Goal: Task Accomplishment & Management: Use online tool/utility

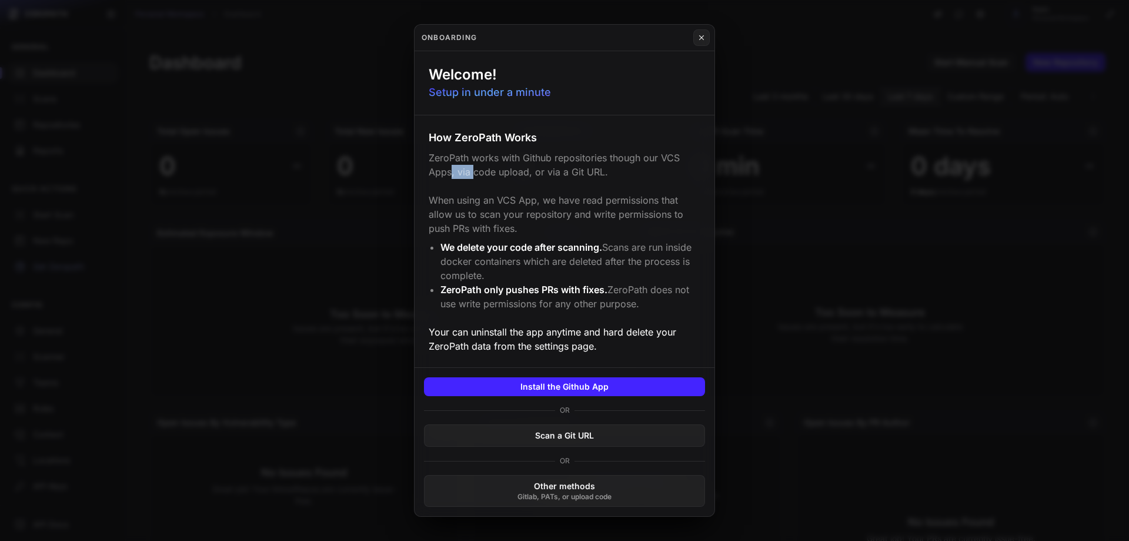
click at [468, 174] on p "ZeroPath works with Github repositories though our VCS Apps, via code upload, o…" at bounding box center [565, 193] width 272 height 85
click at [456, 171] on p "ZeroPath works with Github repositories though our VCS Apps, via code upload, o…" at bounding box center [565, 193] width 272 height 85
drag, startPoint x: 456, startPoint y: 171, endPoint x: 512, endPoint y: 176, distance: 56.1
click at [512, 176] on p "ZeroPath works with Github repositories though our VCS Apps, via code upload, o…" at bounding box center [565, 193] width 272 height 85
click at [532, 168] on p "ZeroPath works with Github repositories though our VCS Apps, via code upload, o…" at bounding box center [565, 193] width 272 height 85
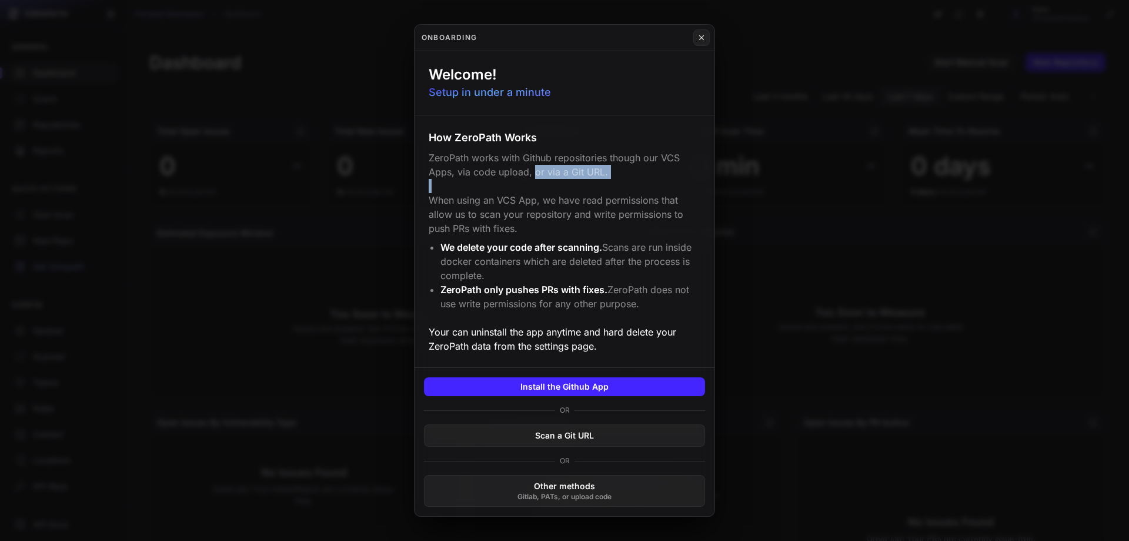
drag, startPoint x: 532, startPoint y: 168, endPoint x: 601, endPoint y: 198, distance: 74.5
click at [650, 189] on p "ZeroPath works with Github repositories though our VCS Apps, via code upload, o…" at bounding box center [565, 193] width 272 height 85
click at [482, 203] on p "ZeroPath works with Github repositories though our VCS Apps, via code upload, o…" at bounding box center [565, 193] width 272 height 85
drag, startPoint x: 482, startPoint y: 203, endPoint x: 516, endPoint y: 234, distance: 45.8
click at [516, 234] on p "ZeroPath works with Github repositories though our VCS Apps, via code upload, o…" at bounding box center [565, 193] width 272 height 85
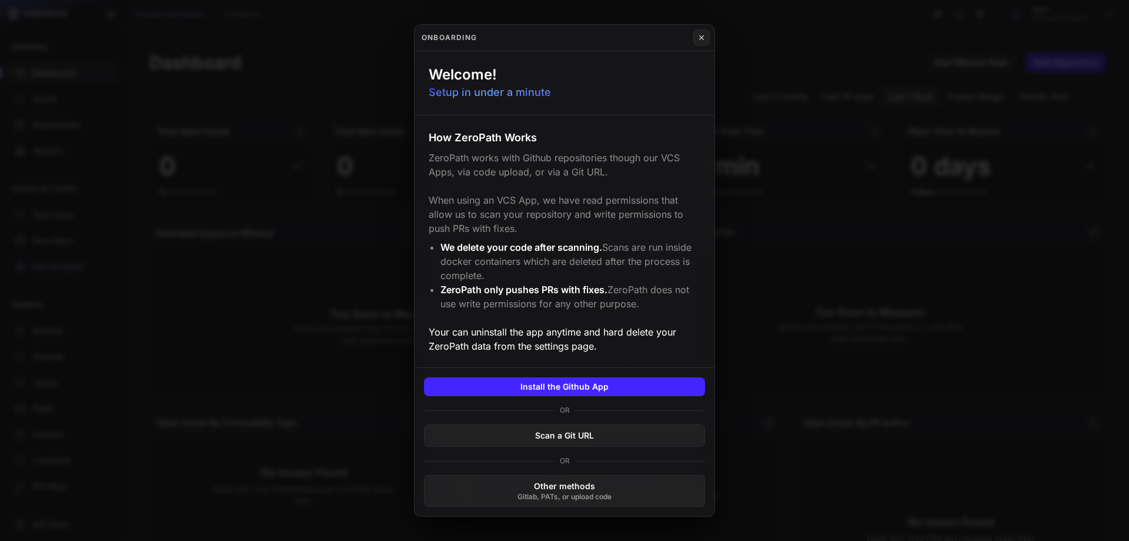
click at [493, 246] on span "We delete your code after scanning." at bounding box center [522, 247] width 162 height 12
drag, startPoint x: 493, startPoint y: 246, endPoint x: 579, endPoint y: 252, distance: 86.0
click at [579, 252] on span "We delete your code after scanning." at bounding box center [522, 247] width 162 height 12
click at [612, 249] on li "We delete your code after scanning. Scans are run inside docker containers whic…" at bounding box center [571, 261] width 260 height 42
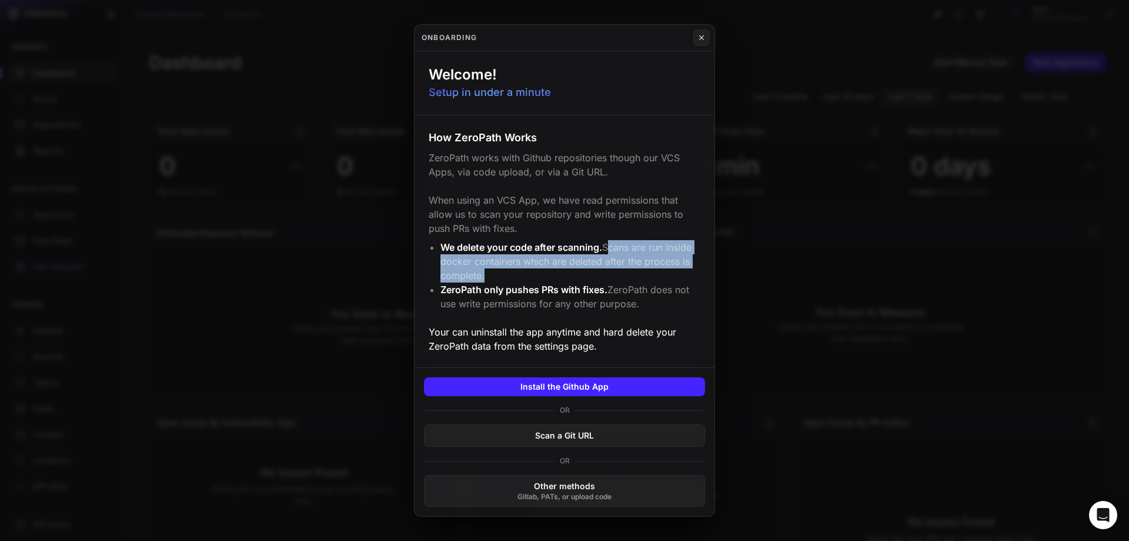
drag, startPoint x: 612, startPoint y: 249, endPoint x: 593, endPoint y: 274, distance: 31.1
click at [593, 274] on li "We delete your code after scanning. Scans are run inside docker containers whic…" at bounding box center [571, 261] width 260 height 42
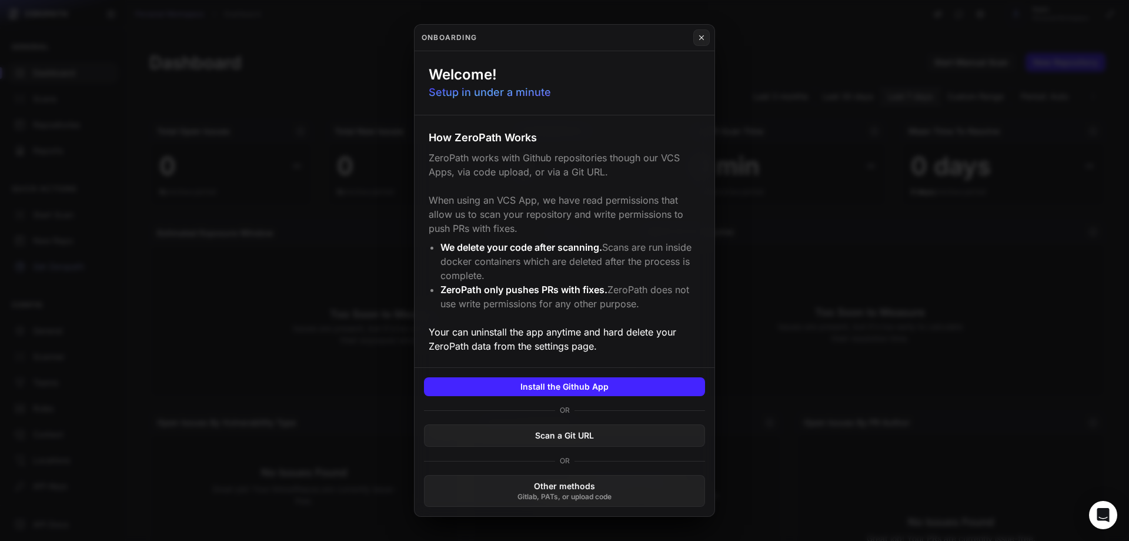
click at [617, 291] on li "ZeroPath only pushes PRs with fixes. ZeroPath does not use write permissions fo…" at bounding box center [571, 296] width 260 height 28
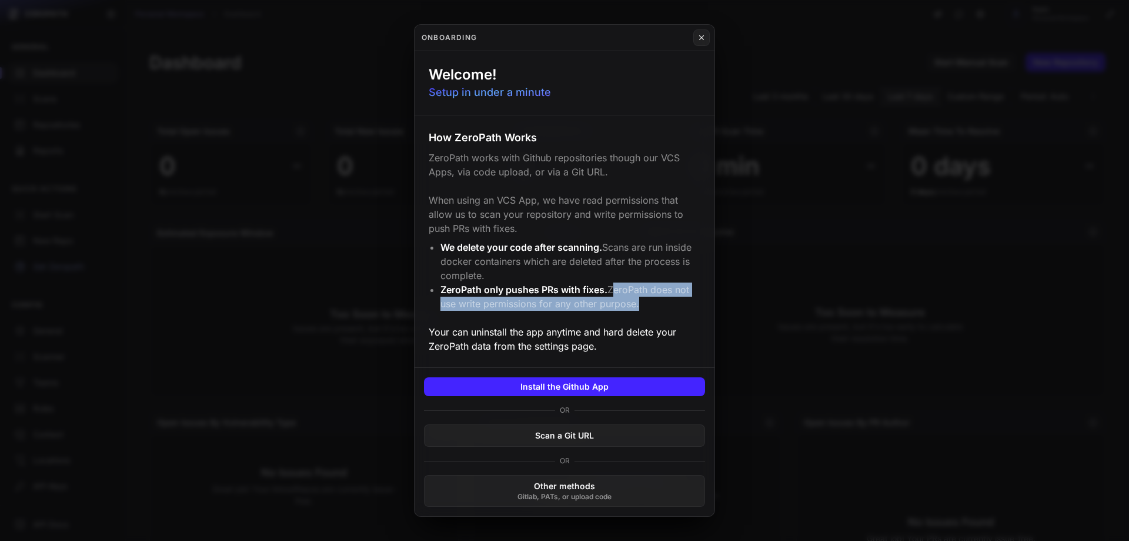
drag, startPoint x: 617, startPoint y: 291, endPoint x: 624, endPoint y: 304, distance: 14.2
click at [624, 304] on li "ZeroPath only pushes PRs with fixes. ZeroPath does not use write permissions fo…" at bounding box center [571, 296] width 260 height 28
click at [457, 326] on p "Your can uninstall the app anytime and hard delete your ZeroPath data from the …" at bounding box center [565, 339] width 272 height 28
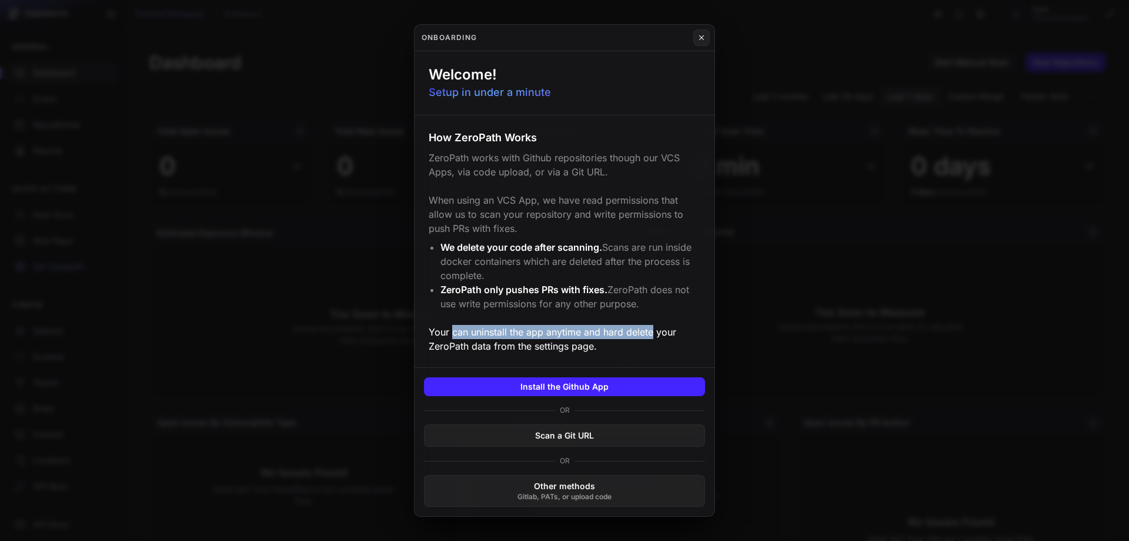
drag, startPoint x: 457, startPoint y: 326, endPoint x: 650, endPoint y: 329, distance: 192.9
click at [650, 329] on p "Your can uninstall the app anytime and hard delete your ZeroPath data from the …" at bounding box center [565, 339] width 272 height 28
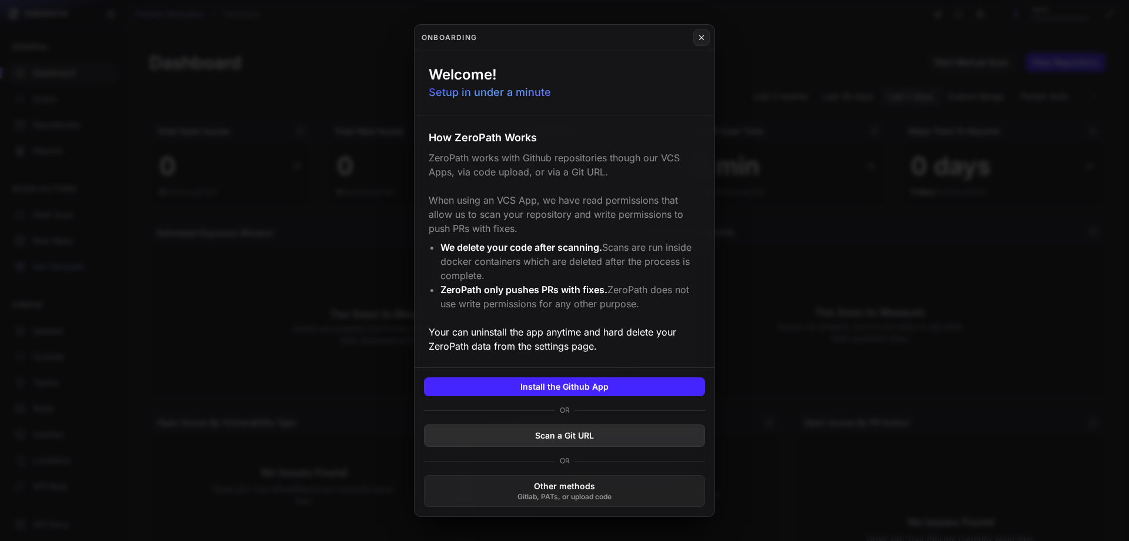
click at [586, 432] on button "Scan a Git URL" at bounding box center [564, 435] width 281 height 22
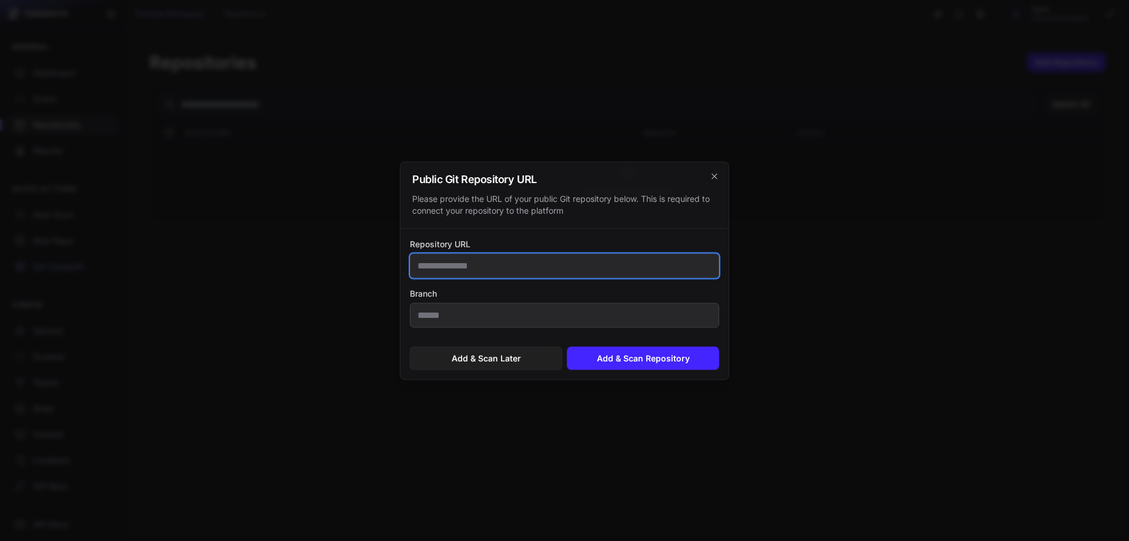
click at [484, 274] on input "Repository URL" at bounding box center [564, 265] width 309 height 25
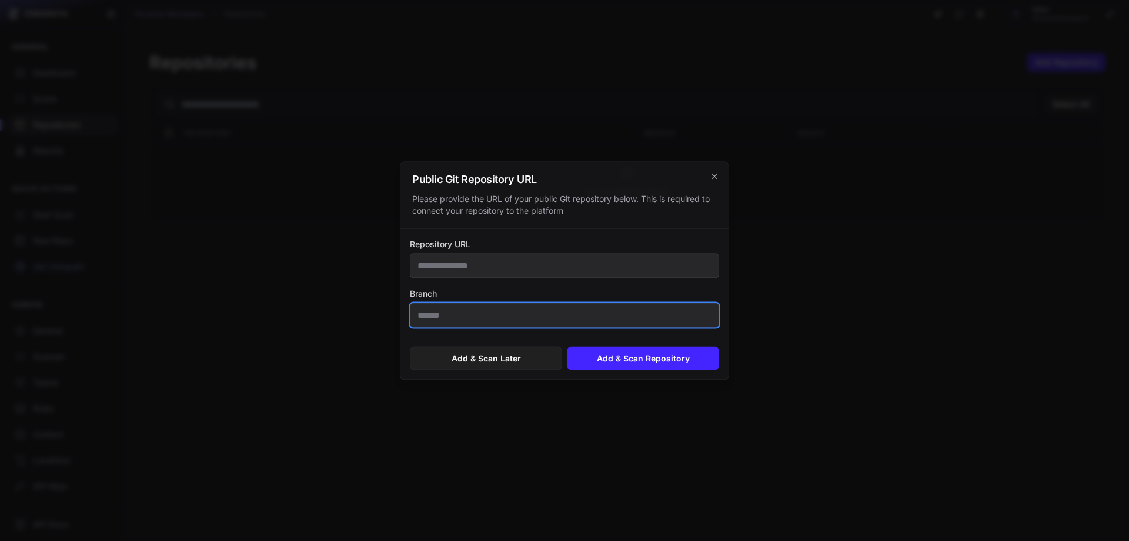
click at [488, 314] on input "Branch" at bounding box center [564, 314] width 309 height 25
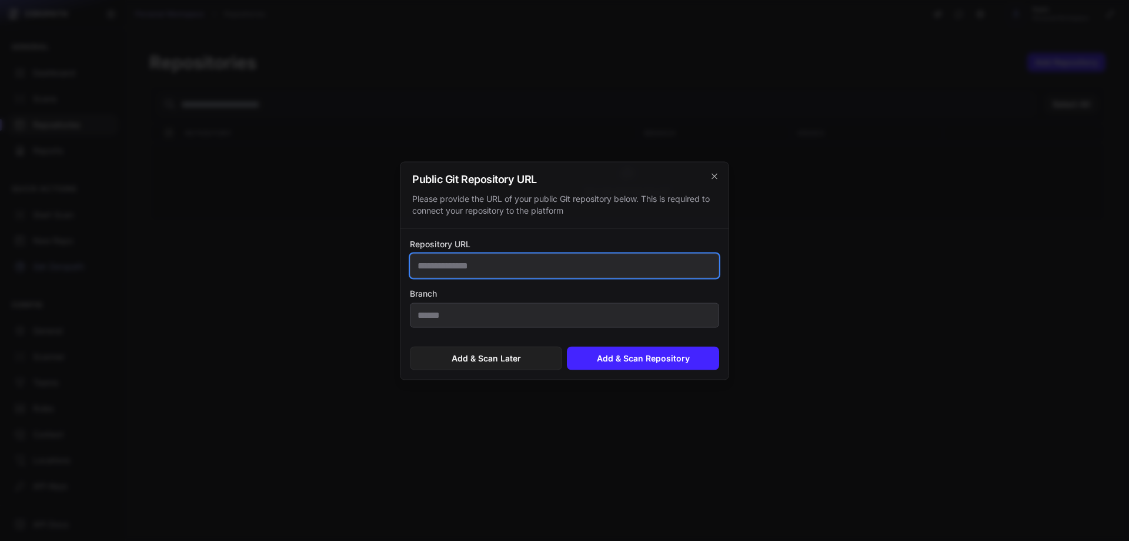
click at [493, 269] on input "Repository URL" at bounding box center [564, 265] width 309 height 25
paste input "**********"
type input "**********"
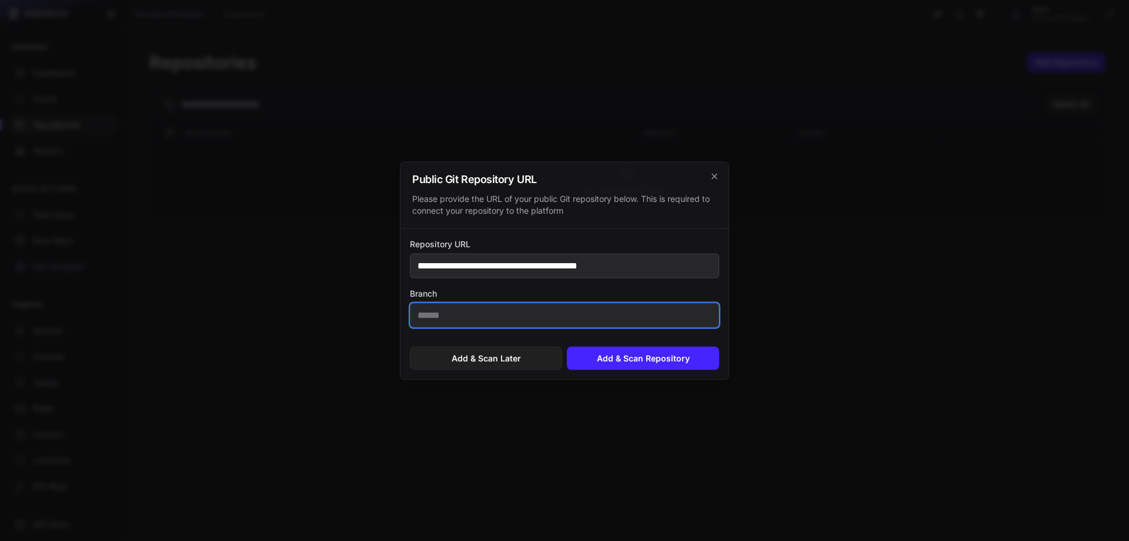
click at [506, 323] on input "Branch" at bounding box center [564, 314] width 309 height 25
type input "******"
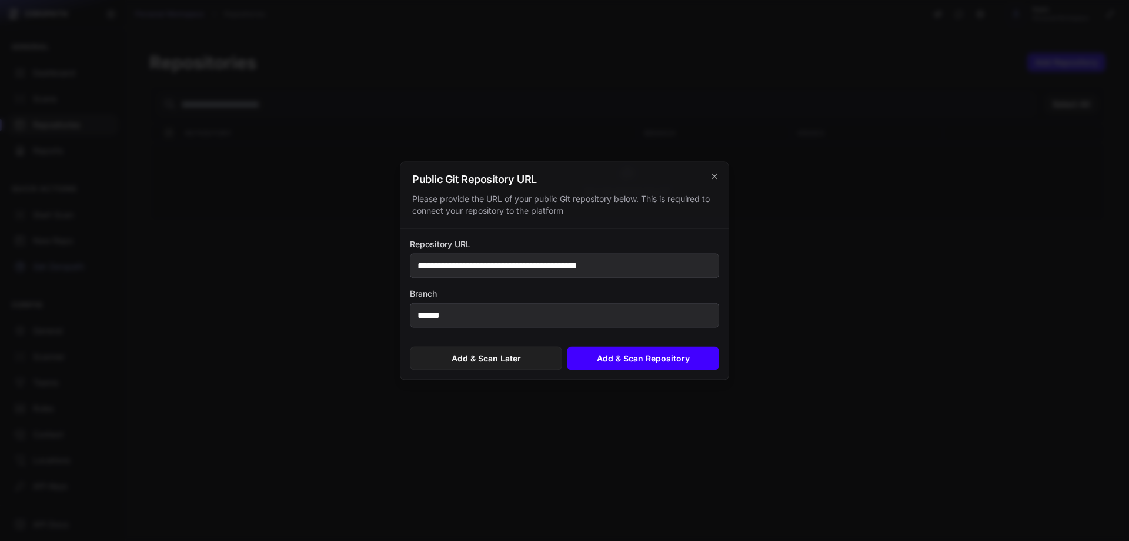
click at [619, 357] on button "Add & Scan Repository" at bounding box center [643, 358] width 152 height 24
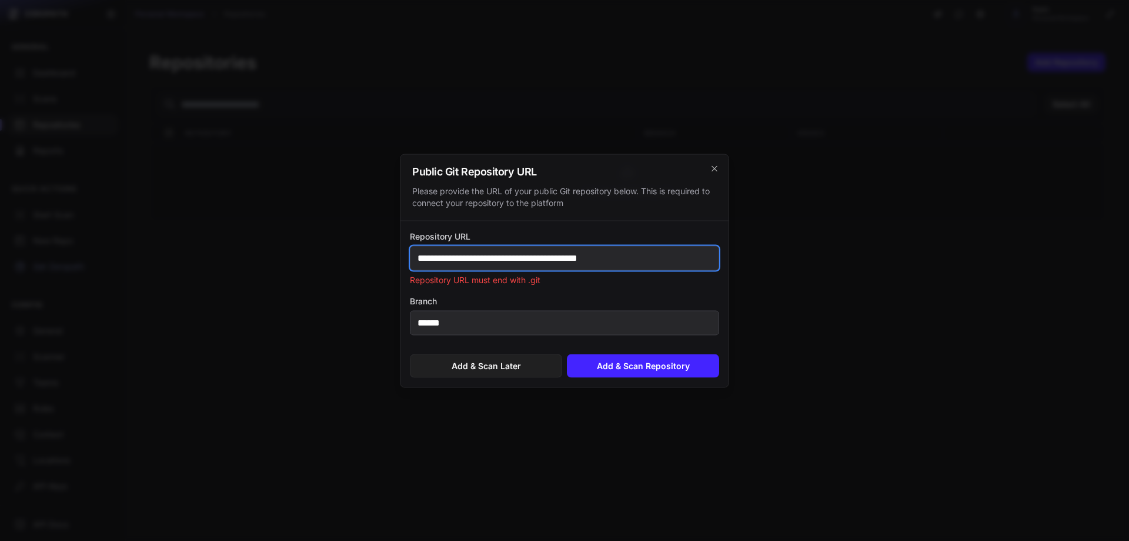
click at [635, 262] on input "**********" at bounding box center [564, 257] width 309 height 25
paste input "text"
type input "**********"
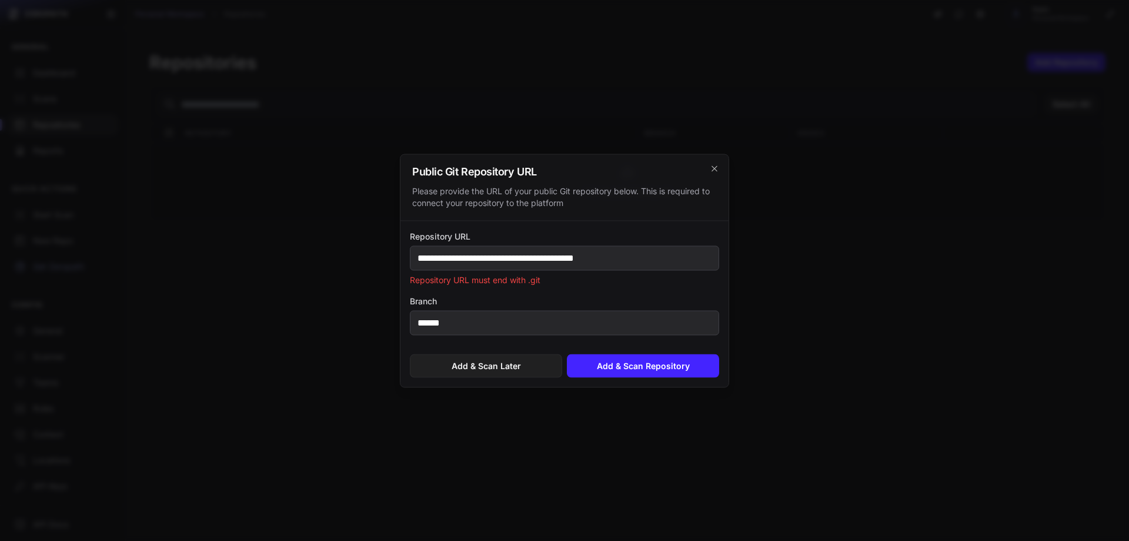
click at [605, 296] on label "Branch" at bounding box center [564, 301] width 309 height 12
click at [605, 310] on input "******" at bounding box center [564, 322] width 309 height 25
click at [635, 375] on button "Add & Scan Repository" at bounding box center [643, 366] width 152 height 24
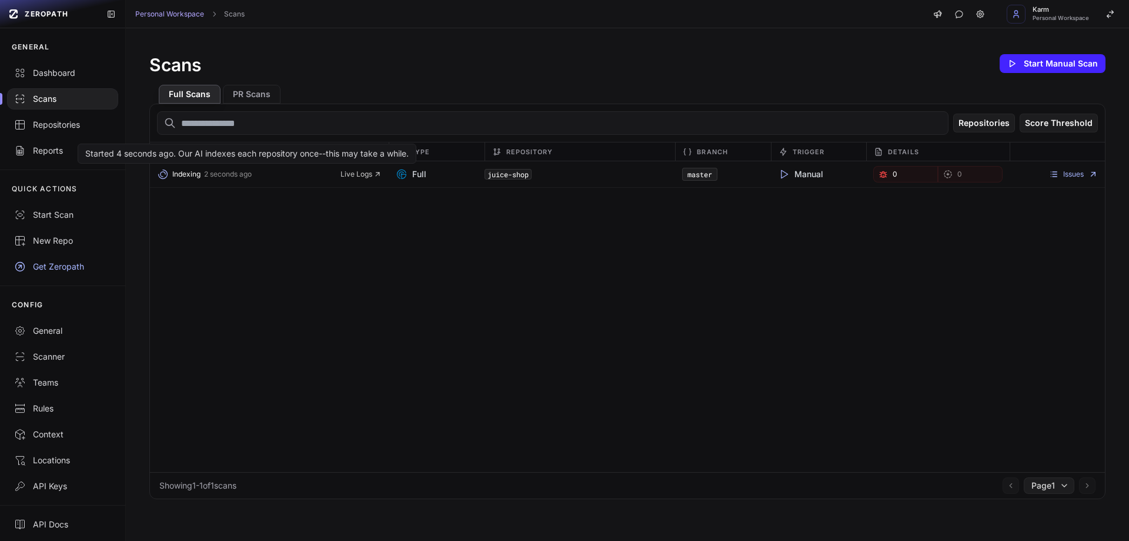
click at [186, 174] on span "Indexing" at bounding box center [186, 173] width 28 height 9
click at [35, 353] on div "Scanner" at bounding box center [62, 357] width 97 height 12
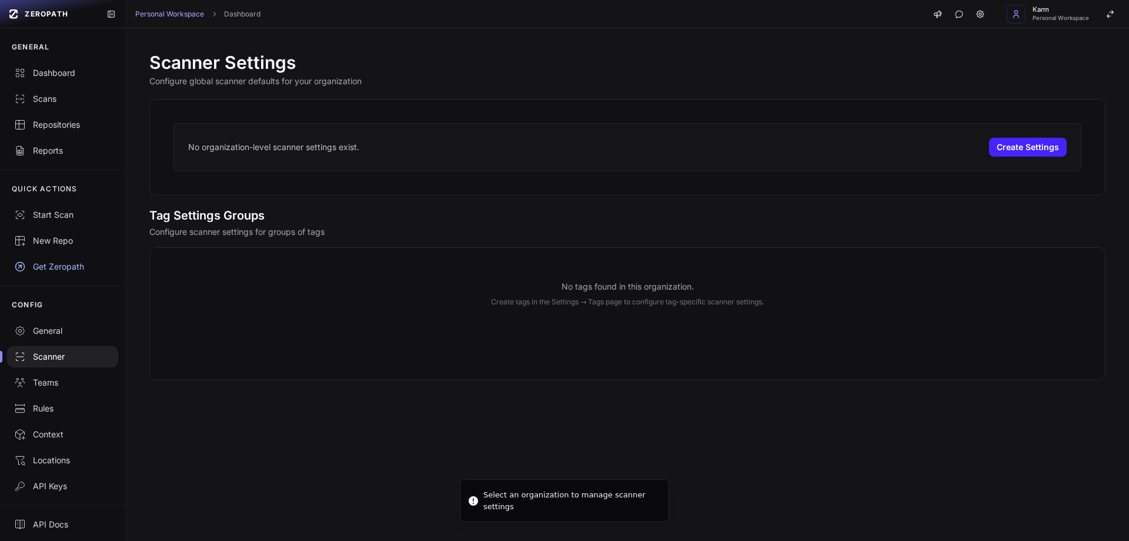
click at [35, 261] on div "Get Zeropath" at bounding box center [62, 267] width 97 height 12
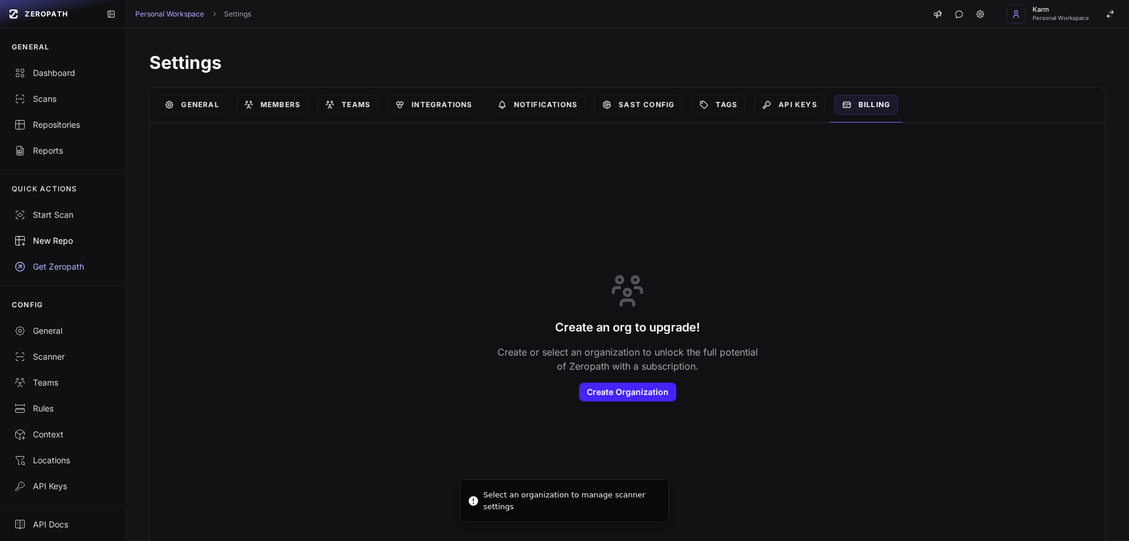
click at [48, 244] on div "New Repo" at bounding box center [62, 241] width 97 height 12
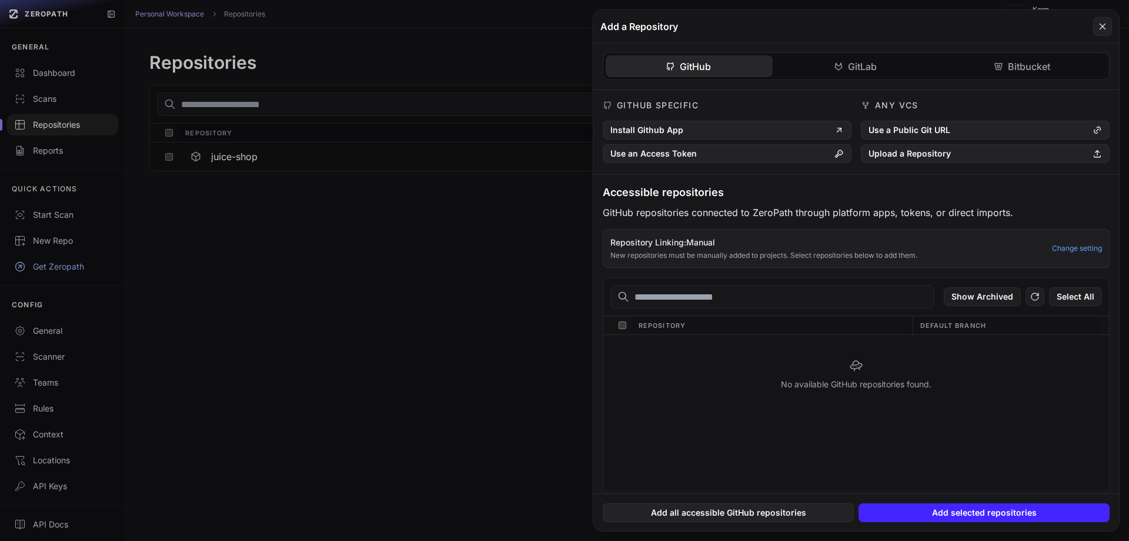
click at [58, 213] on button at bounding box center [564, 270] width 1129 height 541
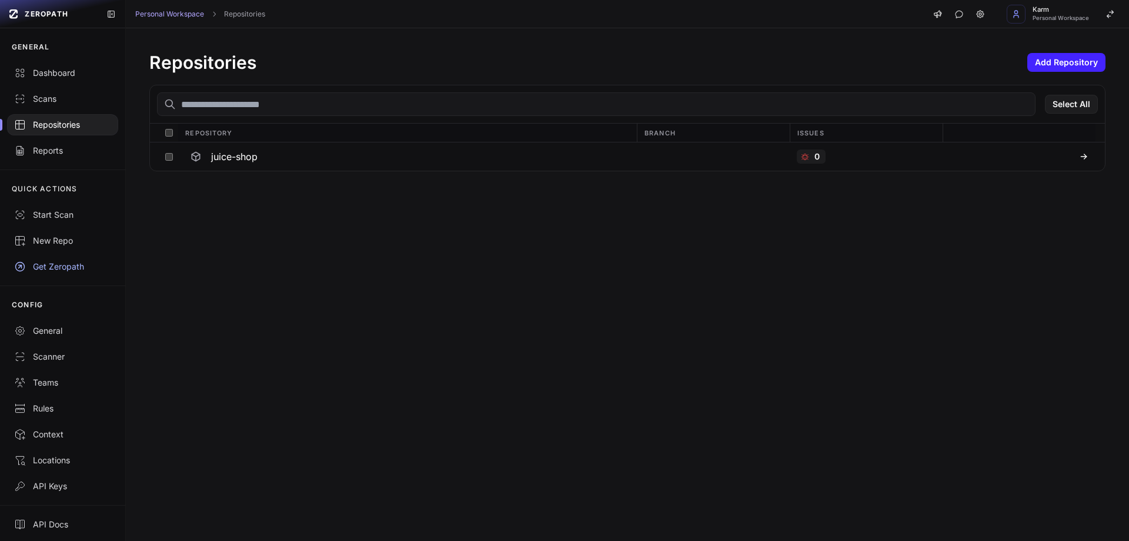
click at [58, 213] on div "Start Scan" at bounding box center [62, 215] width 97 height 12
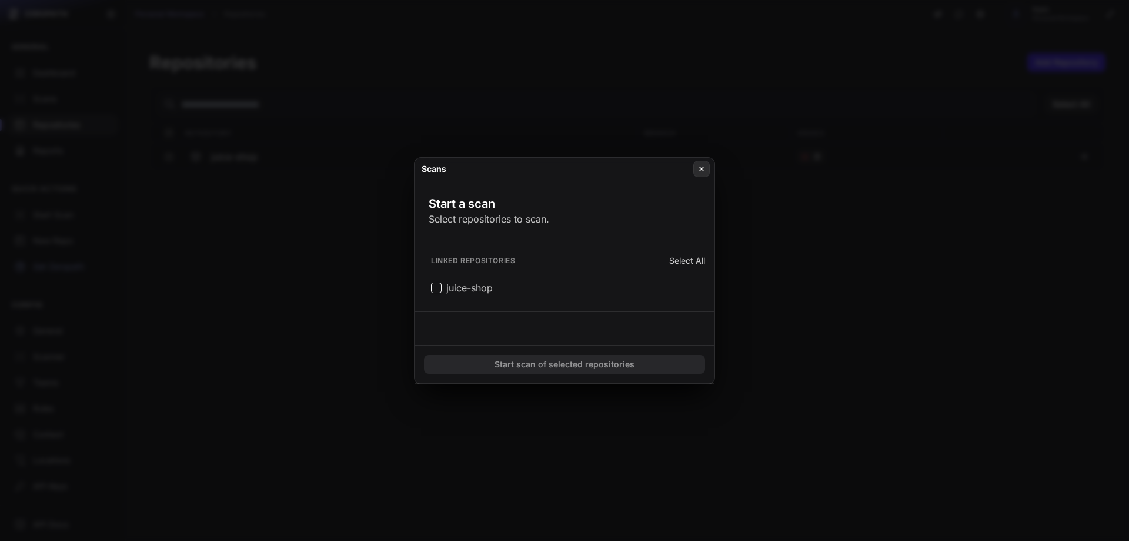
click at [701, 173] on icon at bounding box center [702, 168] width 8 height 9
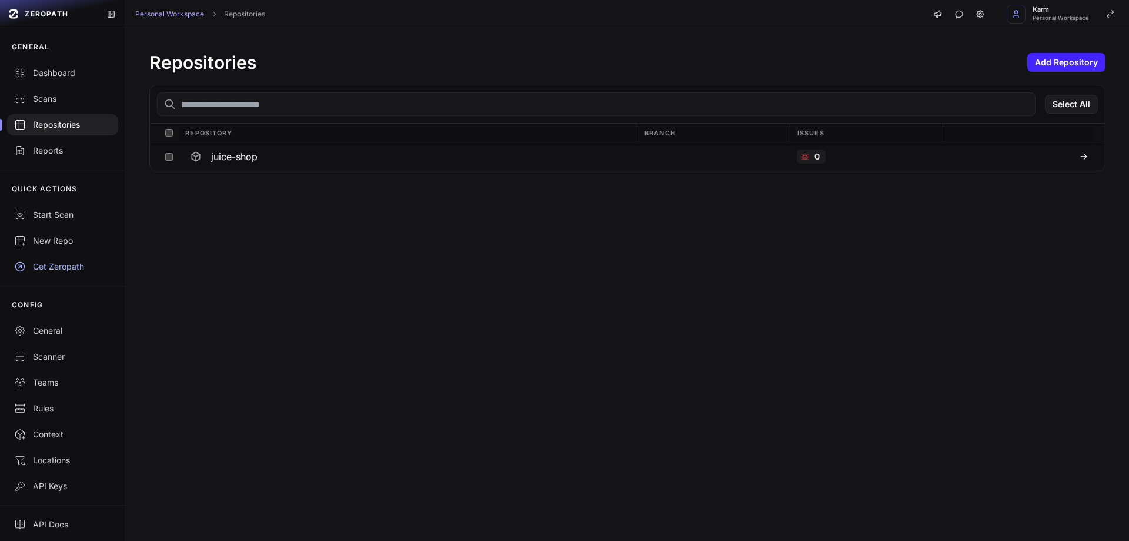
click at [53, 128] on div "Repositories" at bounding box center [62, 125] width 97 height 12
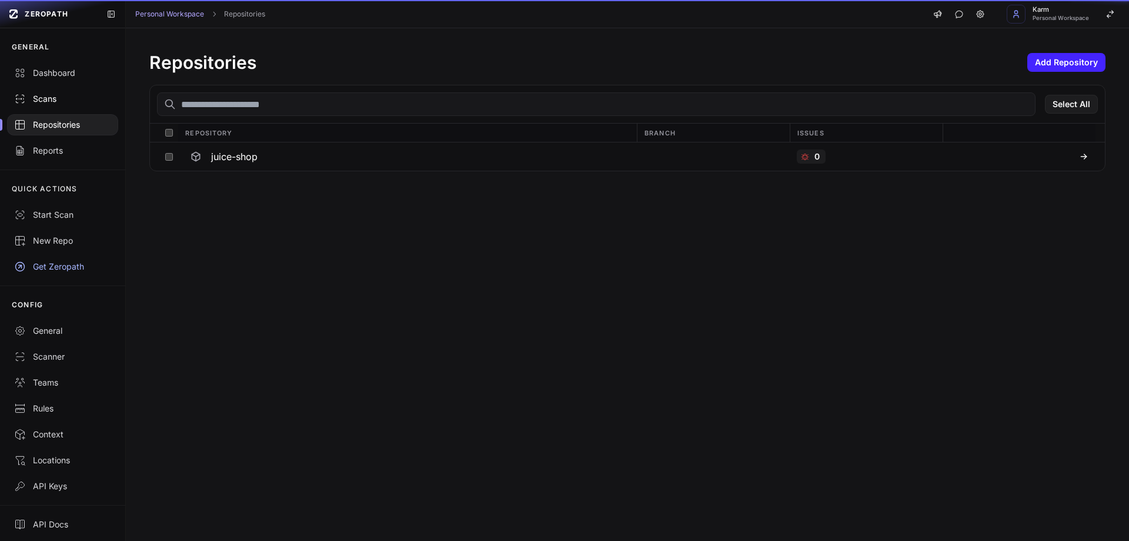
click at [51, 95] on div "Scans" at bounding box center [62, 99] width 97 height 12
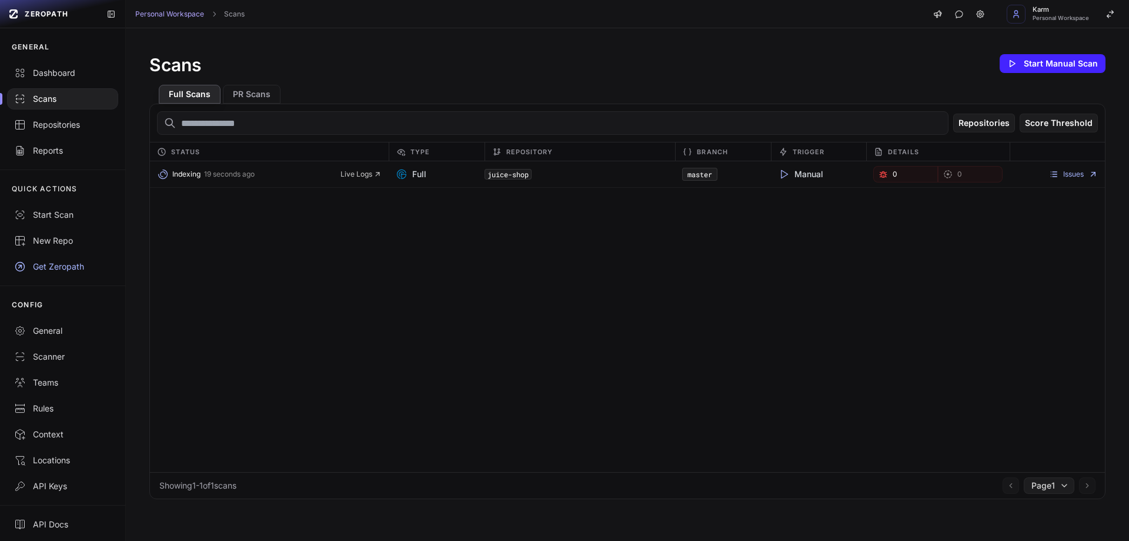
click at [224, 170] on span "19 seconds ago" at bounding box center [229, 173] width 51 height 9
click at [185, 175] on span "Indexing" at bounding box center [186, 173] width 28 height 9
click at [418, 176] on span "Full" at bounding box center [411, 174] width 31 height 12
click at [182, 172] on span "Indexing" at bounding box center [186, 173] width 28 height 9
click at [262, 89] on button "PR Scans" at bounding box center [252, 94] width 58 height 19
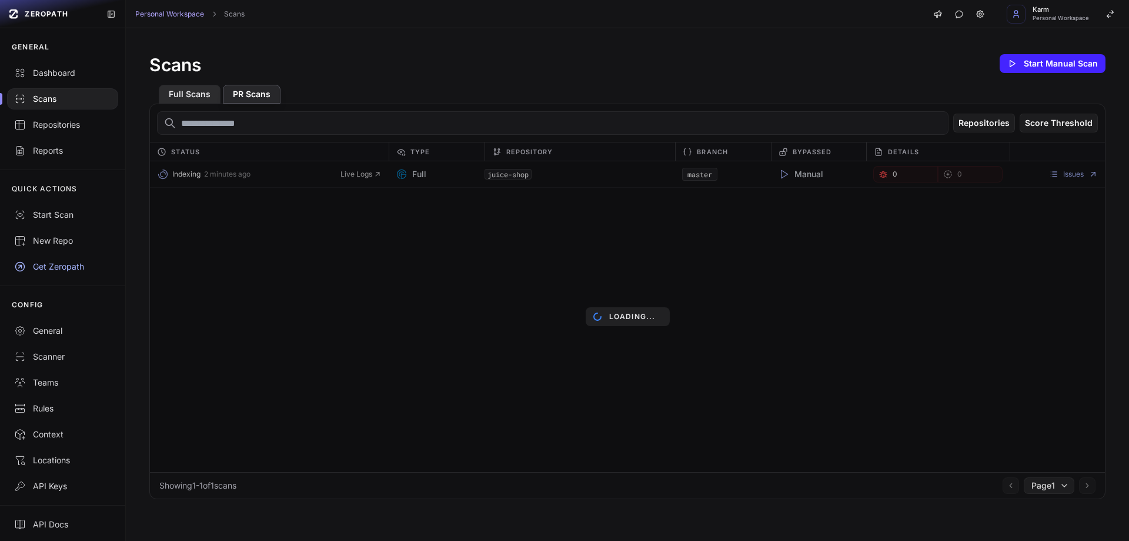
click at [207, 92] on button "Full Scans" at bounding box center [190, 94] width 62 height 19
click at [349, 172] on div "No scans found" at bounding box center [627, 316] width 955 height 311
click at [193, 156] on span "Status" at bounding box center [185, 152] width 29 height 14
click at [225, 192] on div "No scans found" at bounding box center [627, 316] width 955 height 311
click at [189, 93] on button "Full Scans" at bounding box center [190, 94] width 62 height 19
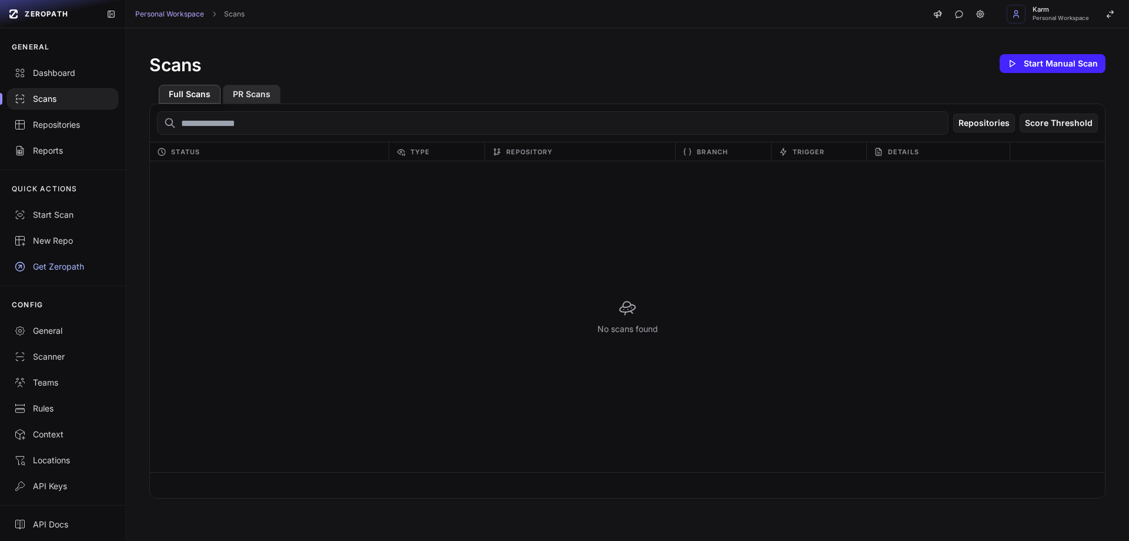
click at [235, 96] on button "PR Scans" at bounding box center [252, 94] width 58 height 19
click at [195, 95] on button "Full Scans" at bounding box center [190, 94] width 62 height 19
drag, startPoint x: 482, startPoint y: 287, endPoint x: 104, endPoint y: 147, distance: 403.3
click at [458, 283] on div "No scans found" at bounding box center [627, 316] width 955 height 311
click at [52, 95] on div "Scans" at bounding box center [62, 99] width 97 height 12
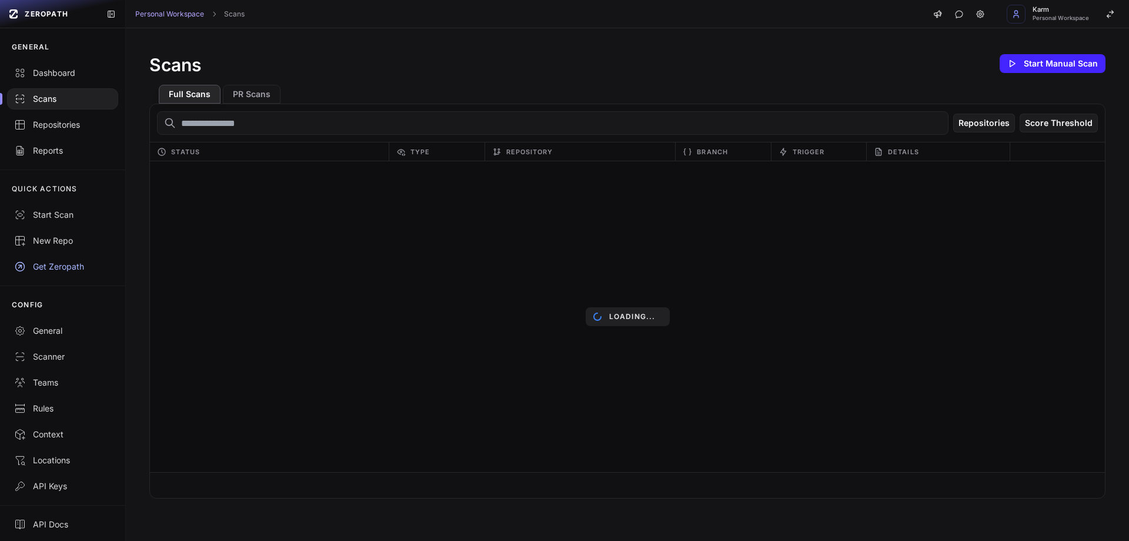
click at [52, 95] on div "Scans" at bounding box center [62, 99] width 97 height 12
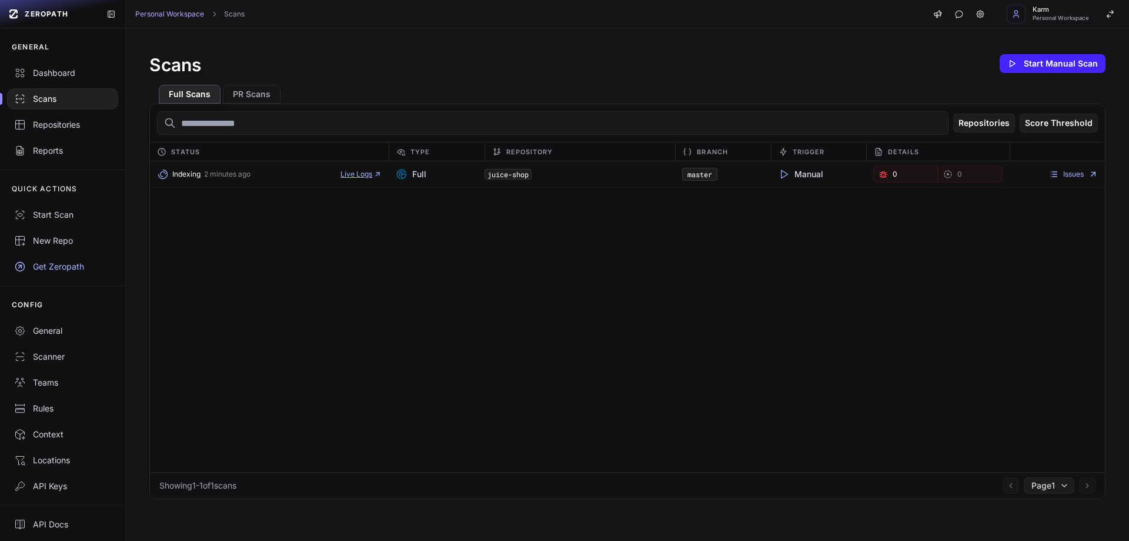
click at [364, 174] on span "Live Logs" at bounding box center [361, 173] width 41 height 9
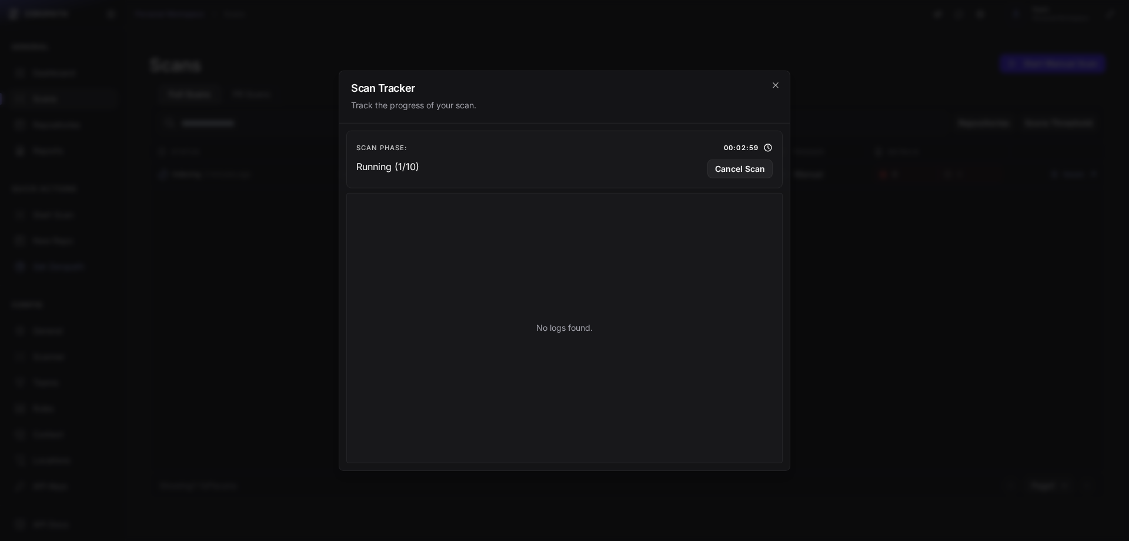
click at [767, 146] on icon at bounding box center [767, 146] width 9 height 9
click at [780, 85] on icon "cross 2," at bounding box center [775, 84] width 9 height 9
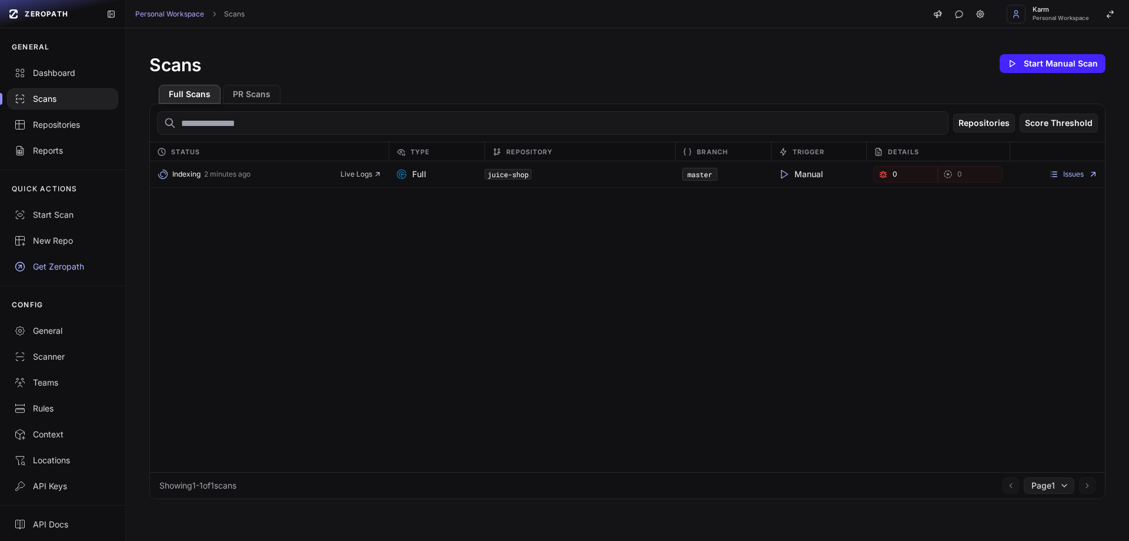
click at [745, 313] on div "Indexing 2 minutes ago Live Logs Full juice-shop master Manual 0 0 Issues" at bounding box center [627, 316] width 955 height 311
click at [806, 54] on div "Scans Start Manual Scan" at bounding box center [627, 64] width 956 height 24
click at [502, 365] on div "Indexing 2 minutes ago Live Logs Full juice-shop master Manual 0 0 Issues" at bounding box center [627, 316] width 955 height 311
click at [193, 172] on span "Indexing" at bounding box center [186, 173] width 28 height 9
click at [418, 174] on span "Full" at bounding box center [411, 174] width 31 height 12
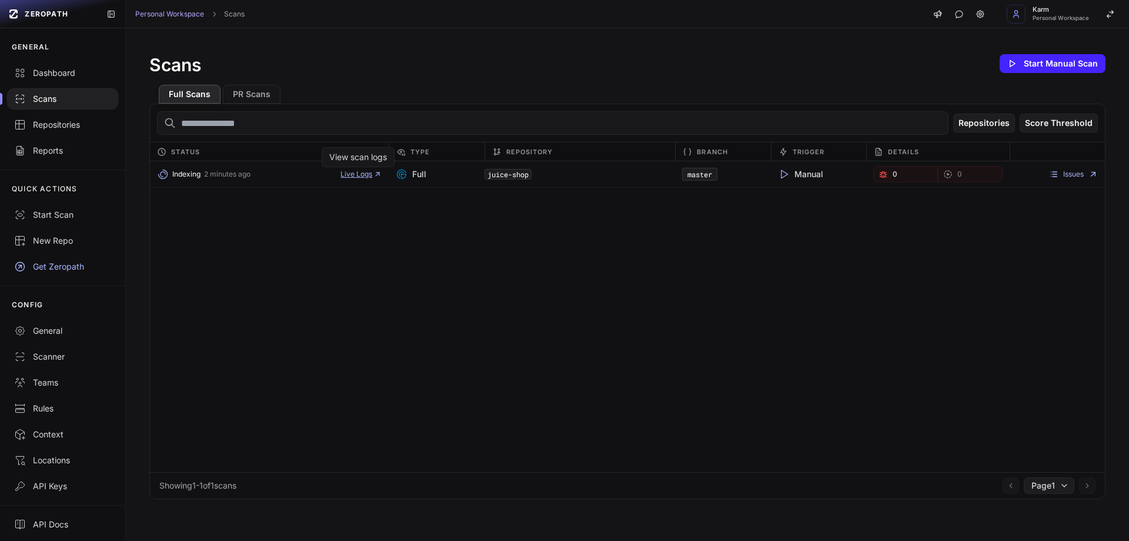
click at [351, 175] on span "Live Logs" at bounding box center [361, 173] width 41 height 9
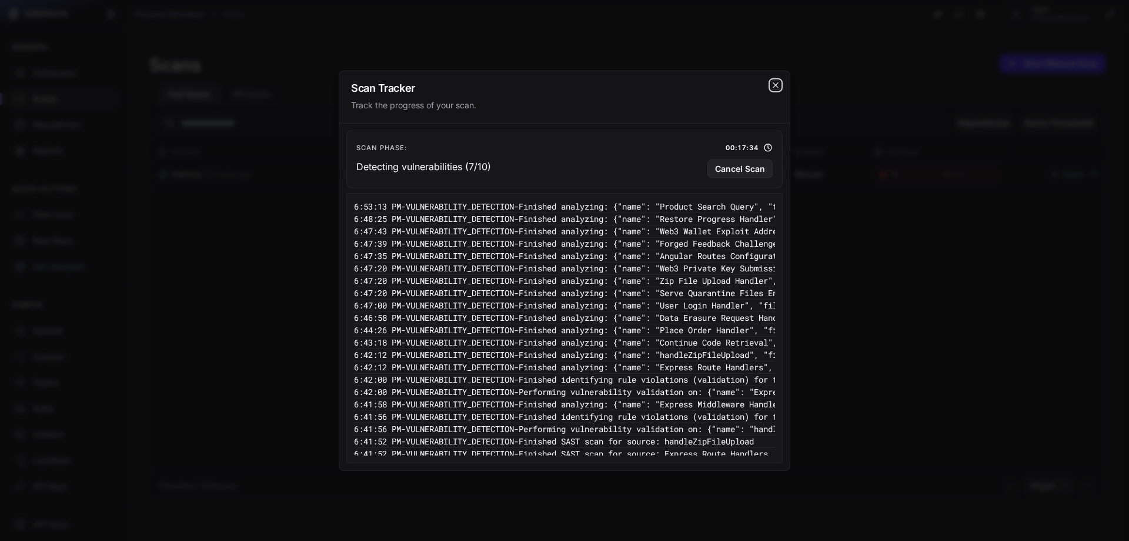
click at [775, 87] on icon "cross 2," at bounding box center [775, 84] width 9 height 9
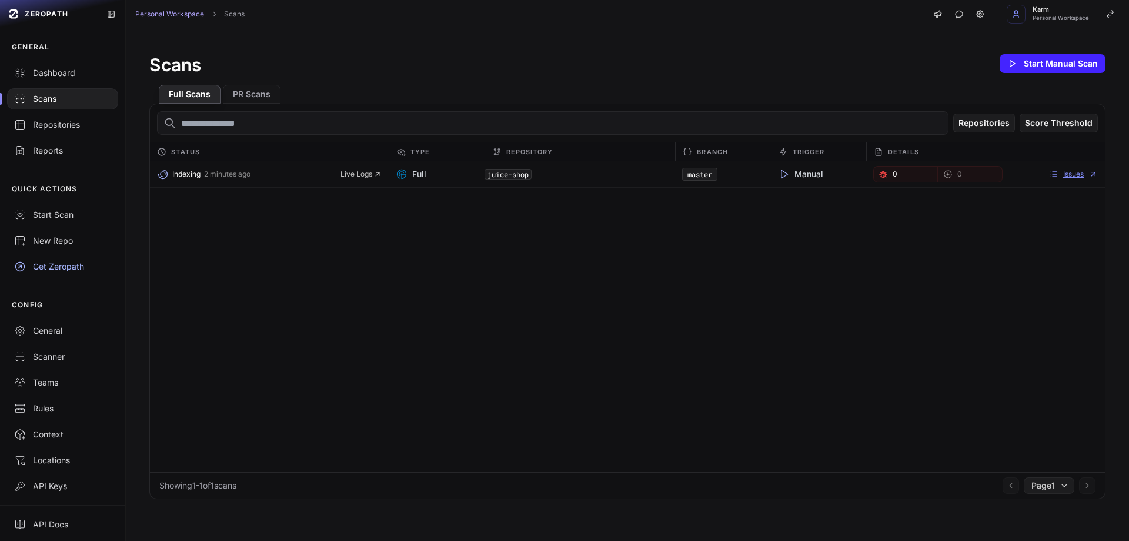
click at [1051, 170] on link "Issues" at bounding box center [1073, 173] width 49 height 9
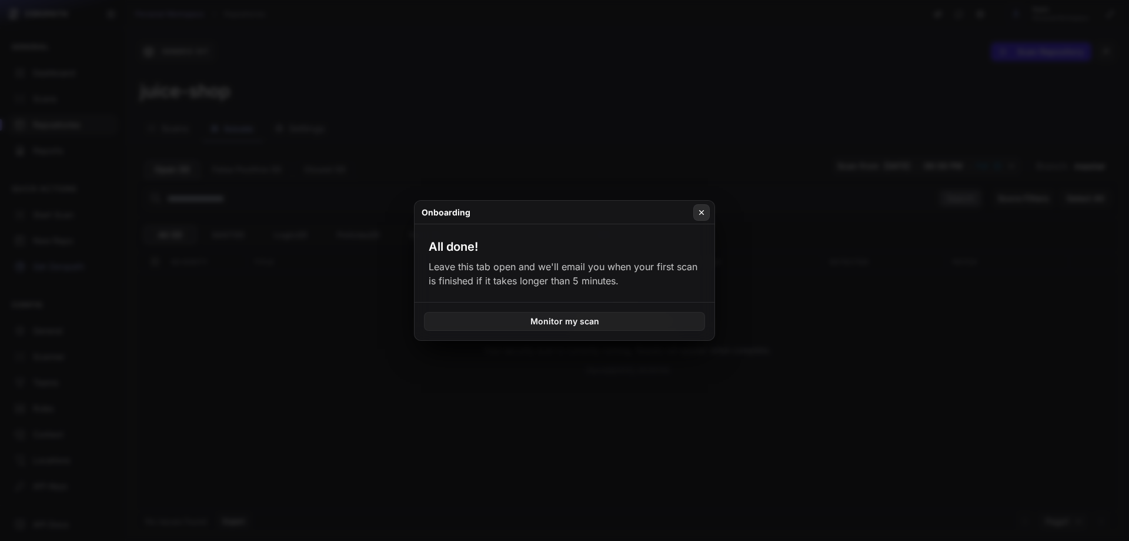
click at [703, 212] on icon at bounding box center [702, 212] width 8 height 9
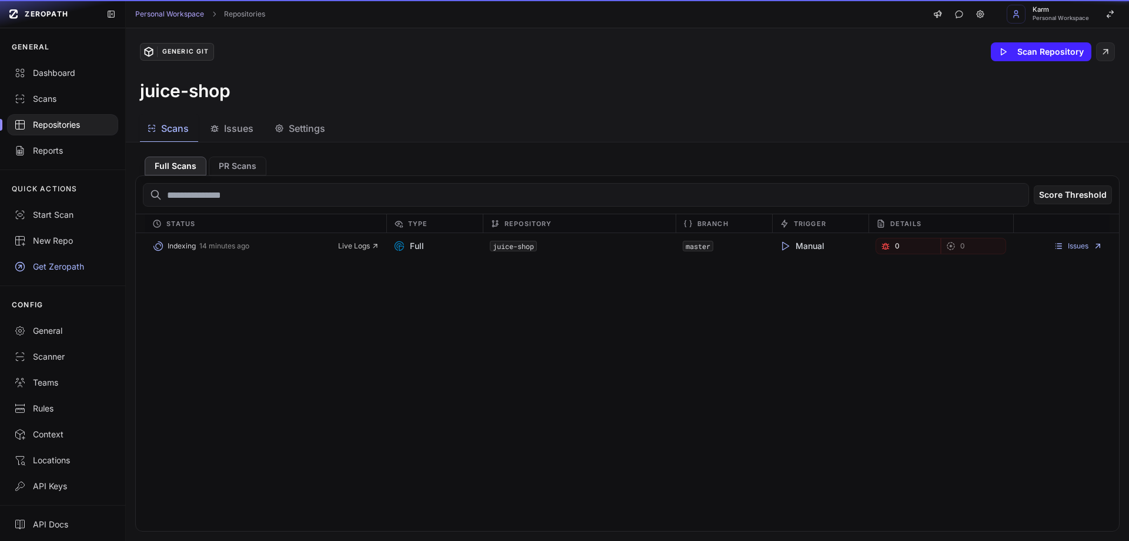
click at [172, 125] on span "Scans" at bounding box center [175, 128] width 28 height 14
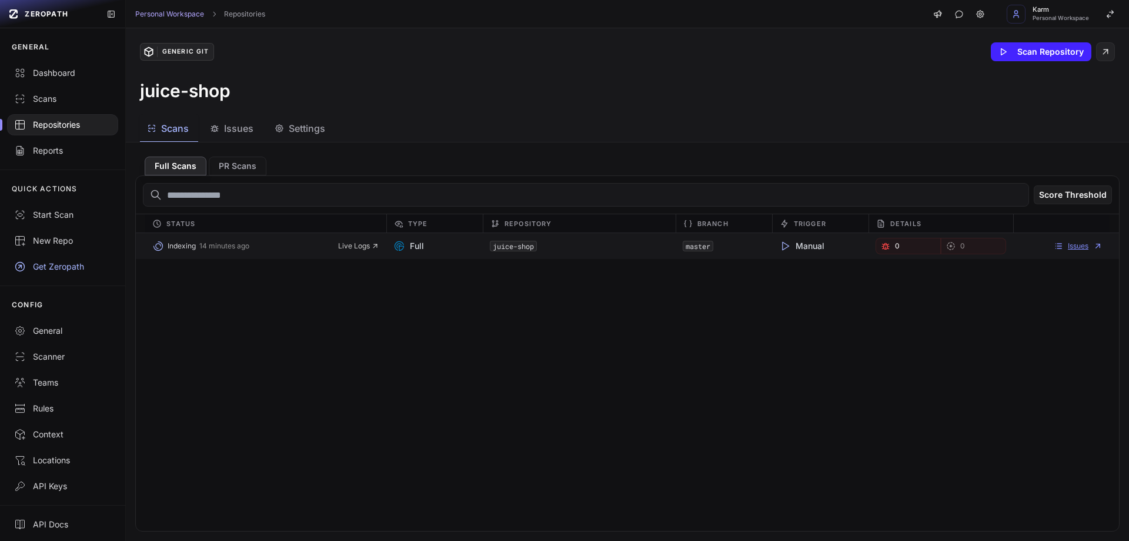
click at [1055, 242] on link "Issues" at bounding box center [1078, 245] width 49 height 9
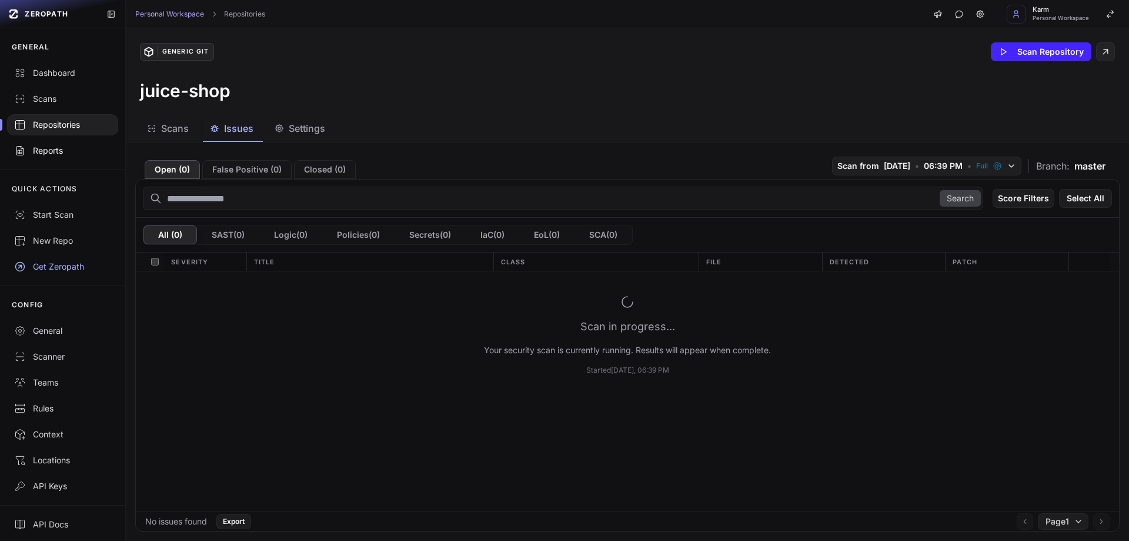
click at [46, 148] on div "Reports" at bounding box center [62, 151] width 97 height 12
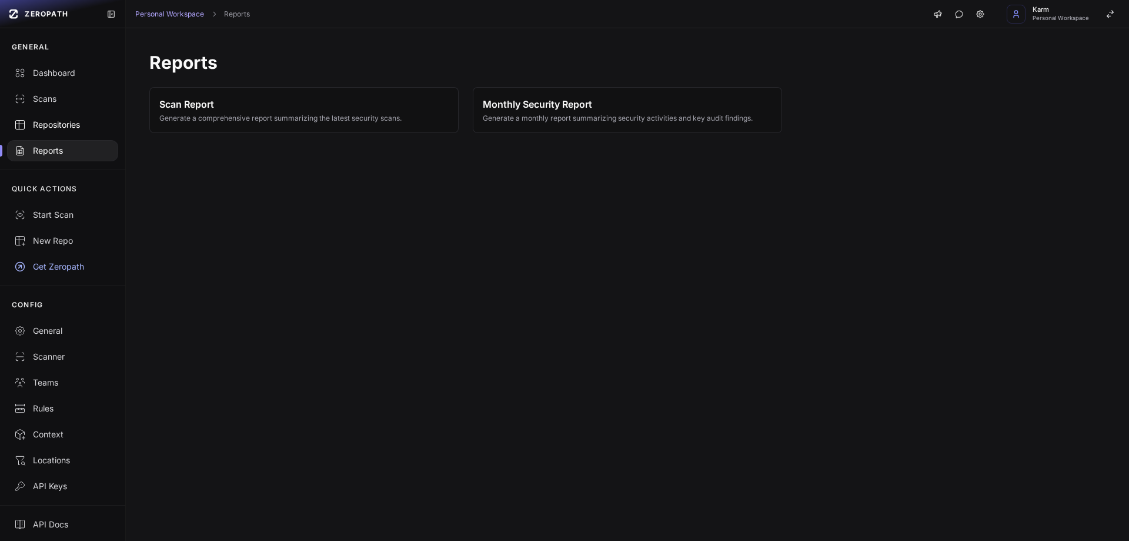
click at [49, 129] on div "Repositories" at bounding box center [62, 125] width 97 height 12
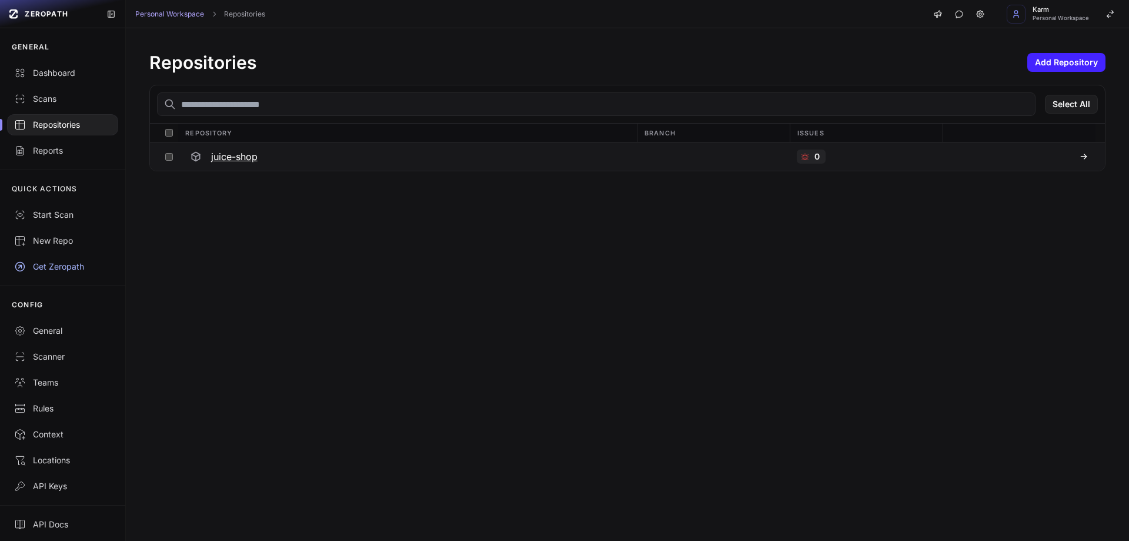
click at [234, 152] on h3 "juice-shop" at bounding box center [234, 156] width 46 height 14
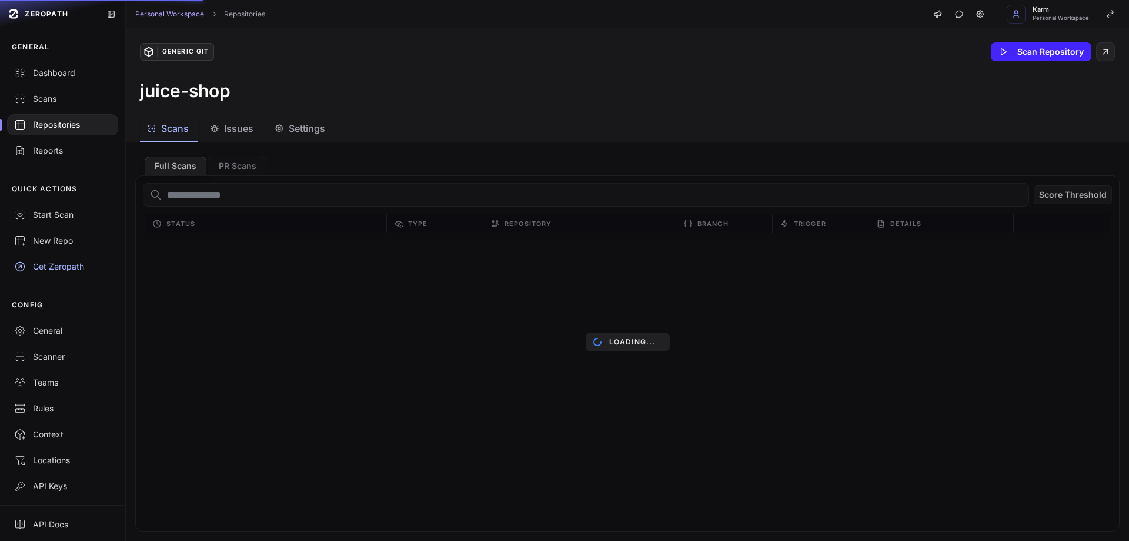
click at [226, 132] on span "Issues" at bounding box center [238, 128] width 29 height 14
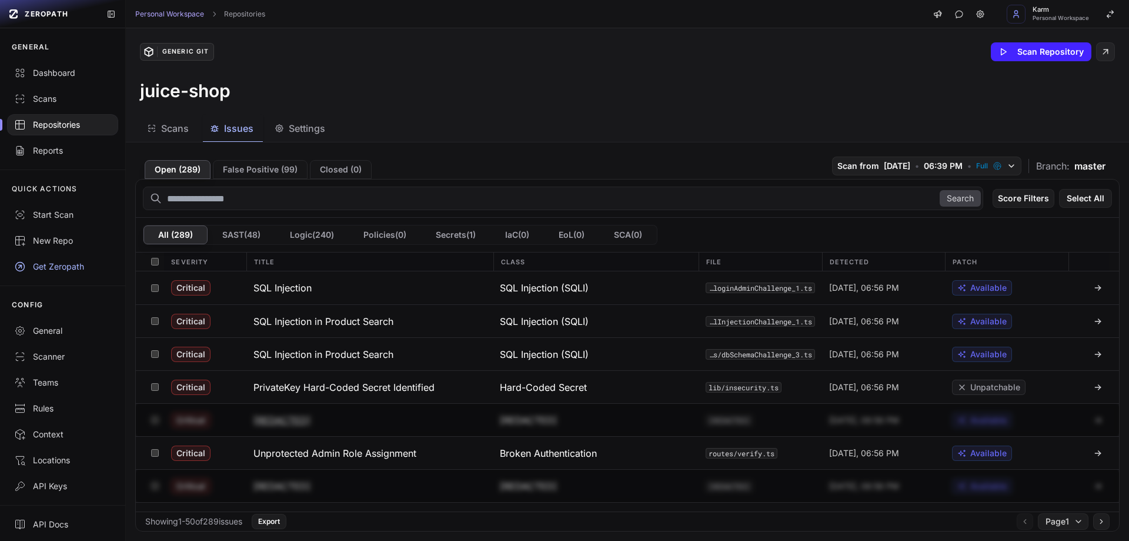
click at [282, 416] on h3 "[REDACTED]" at bounding box center [282, 420] width 57 height 14
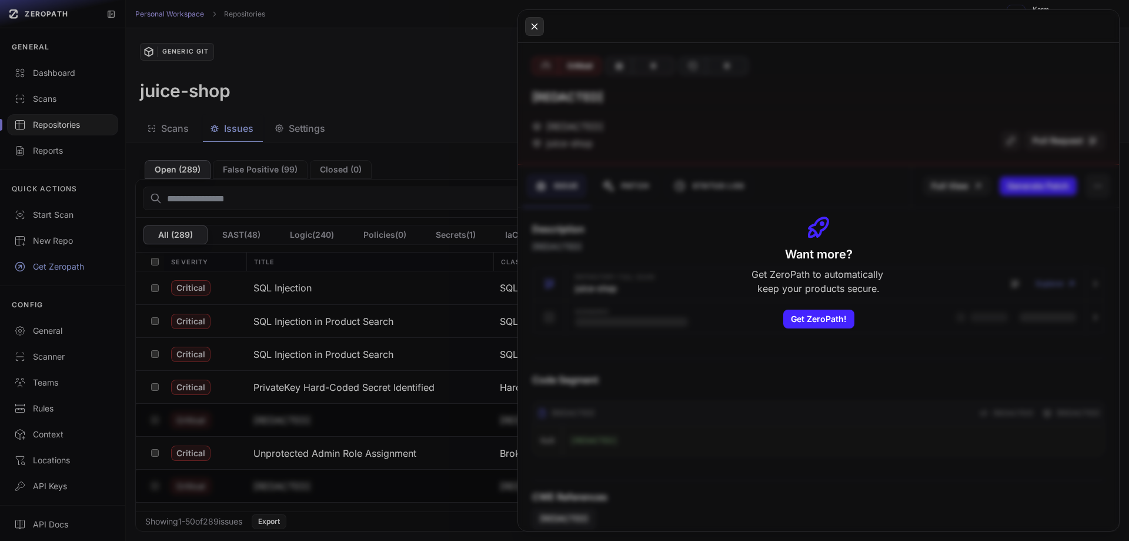
click at [536, 34] on button at bounding box center [534, 26] width 19 height 19
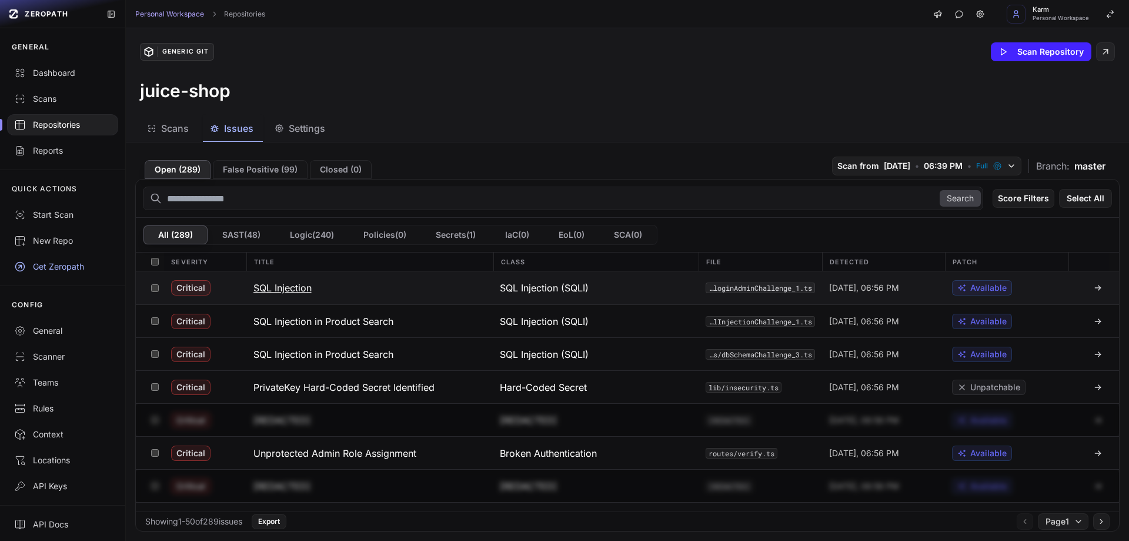
click at [276, 287] on h3 "SQL Injection" at bounding box center [283, 288] width 58 height 14
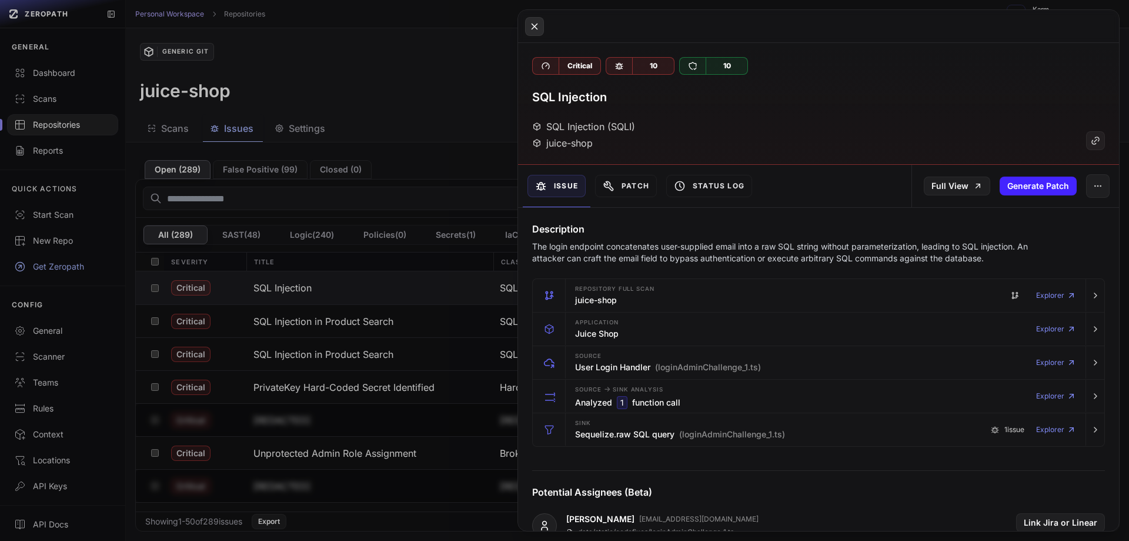
click at [535, 27] on icon at bounding box center [534, 26] width 5 height 5
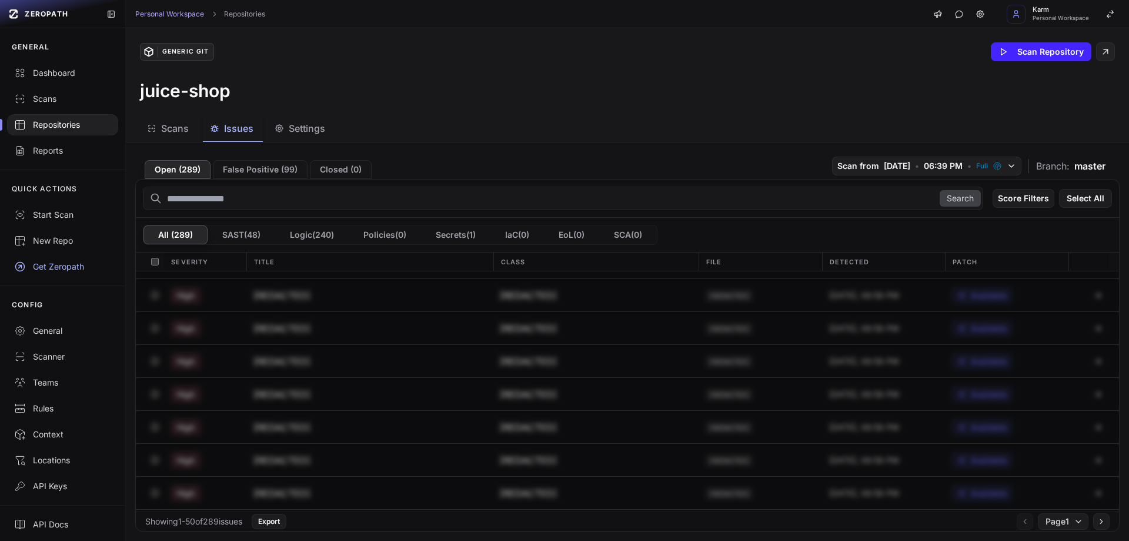
scroll to position [1407, 0]
click at [307, 232] on button "Logic ( 240 )" at bounding box center [312, 234] width 74 height 19
click at [38, 128] on div "Repositories" at bounding box center [62, 125] width 97 height 12
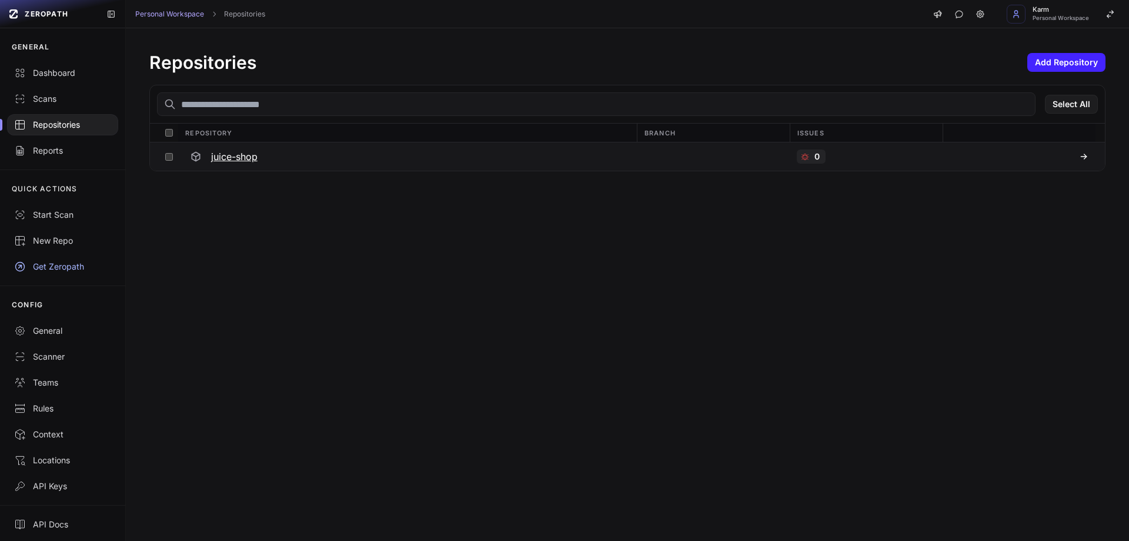
click at [231, 159] on h3 "juice-shop" at bounding box center [234, 156] width 46 height 14
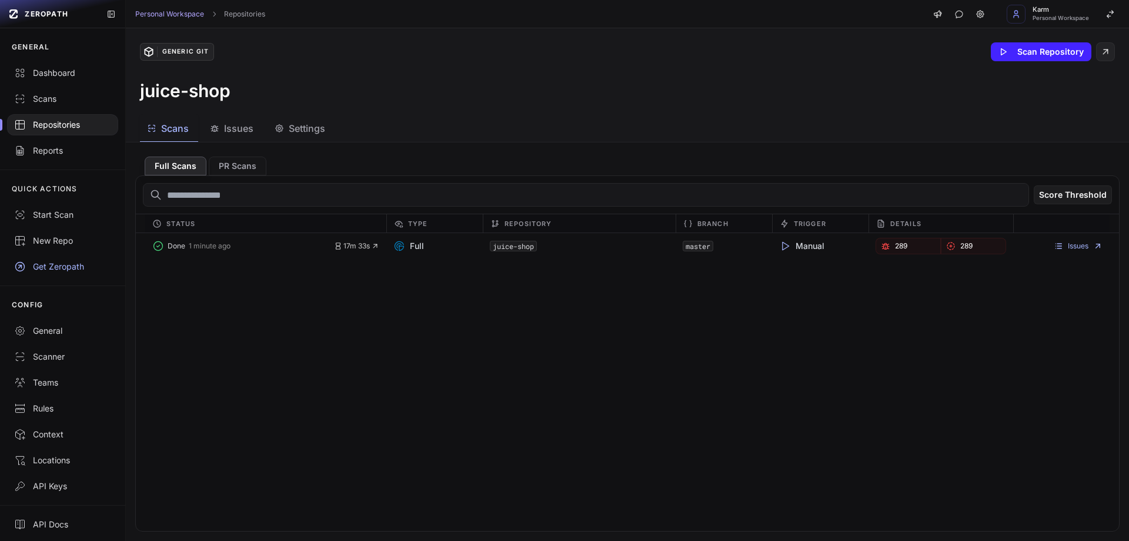
click at [231, 133] on span "Issues" at bounding box center [238, 128] width 29 height 14
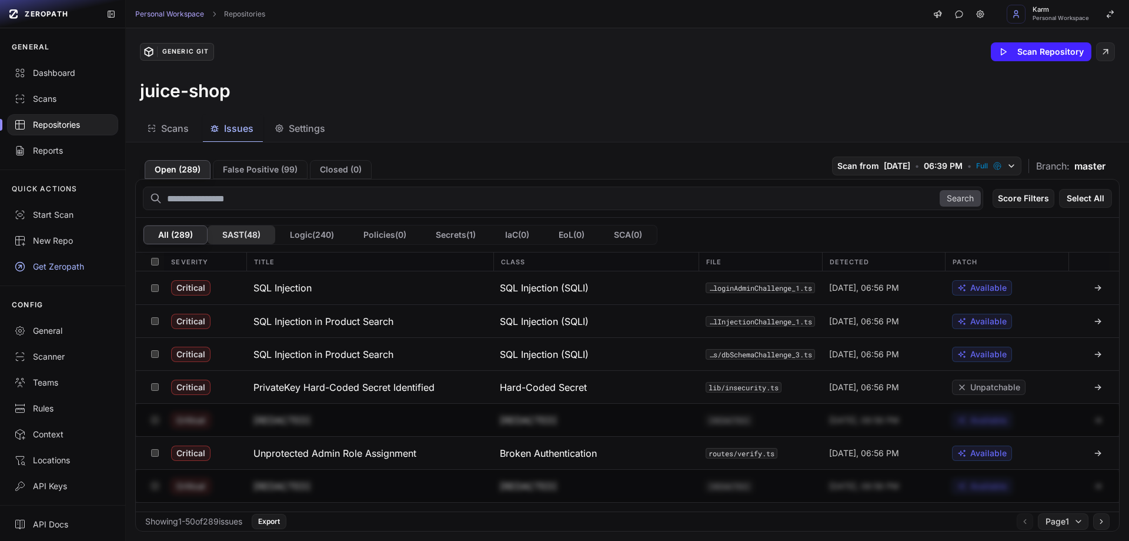
click at [261, 232] on button "SAST ( 48 )" at bounding box center [242, 234] width 68 height 19
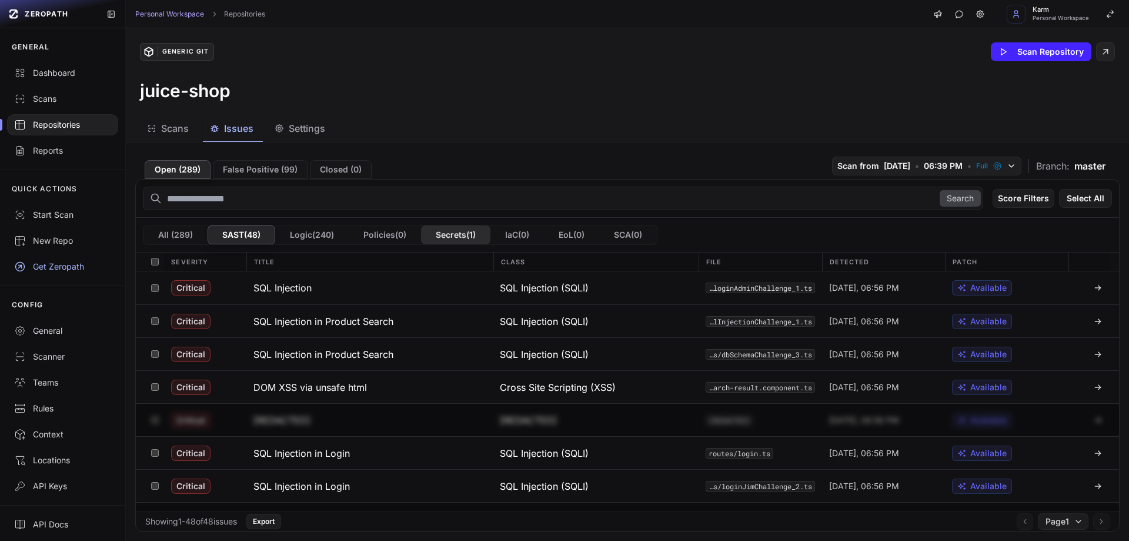
click at [463, 238] on button "Secrets ( 1 )" at bounding box center [455, 234] width 69 height 19
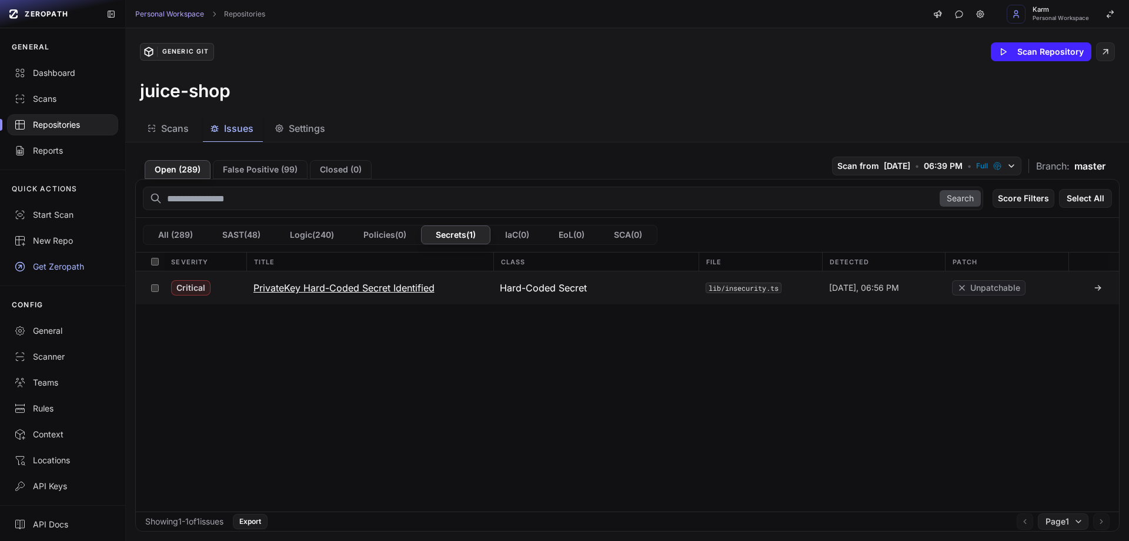
click at [330, 285] on h3 "PrivateKey Hard-Coded Secret Identified" at bounding box center [344, 288] width 181 height 14
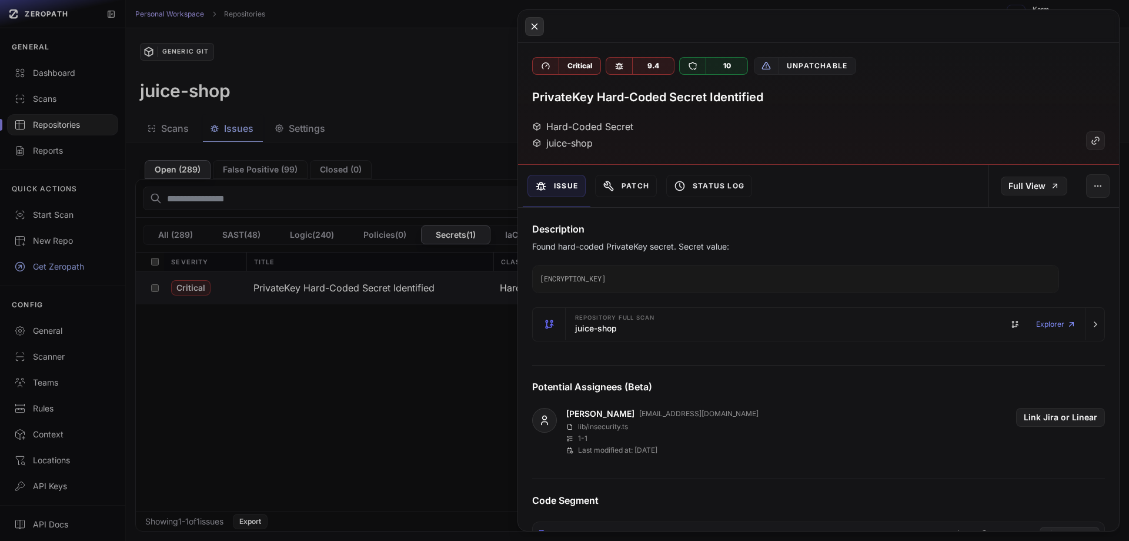
click at [535, 22] on icon at bounding box center [534, 26] width 11 height 14
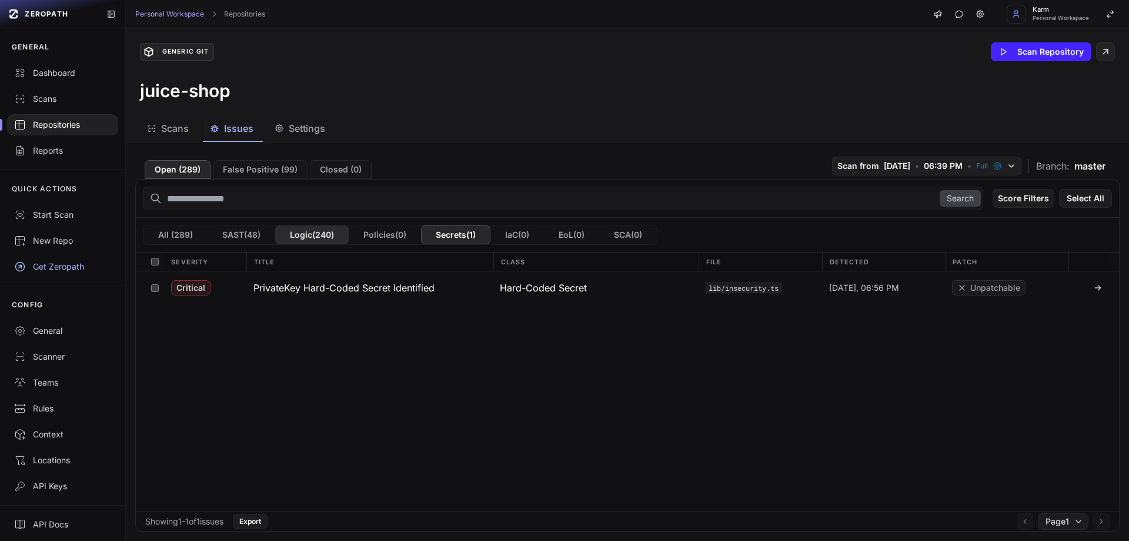
click at [325, 235] on button "Logic ( 240 )" at bounding box center [312, 234] width 74 height 19
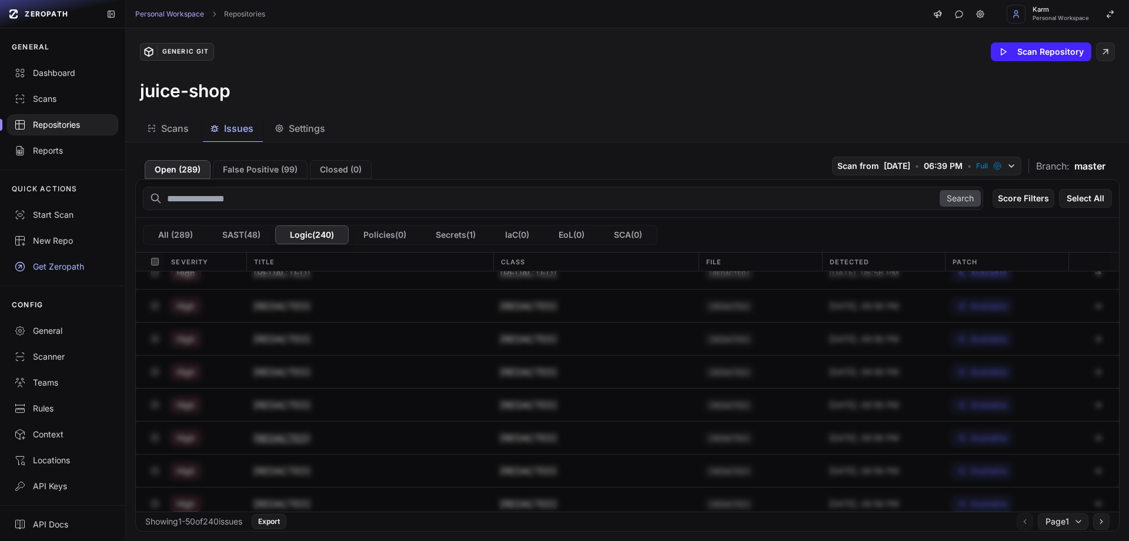
scroll to position [1407, 0]
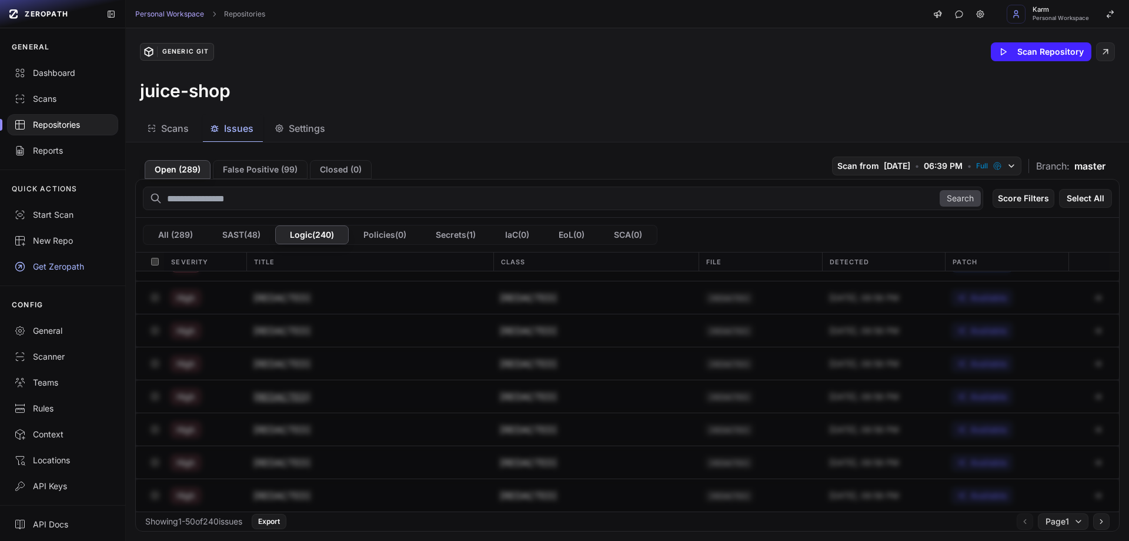
click at [302, 395] on h3 "[REDACTED]" at bounding box center [282, 396] width 57 height 14
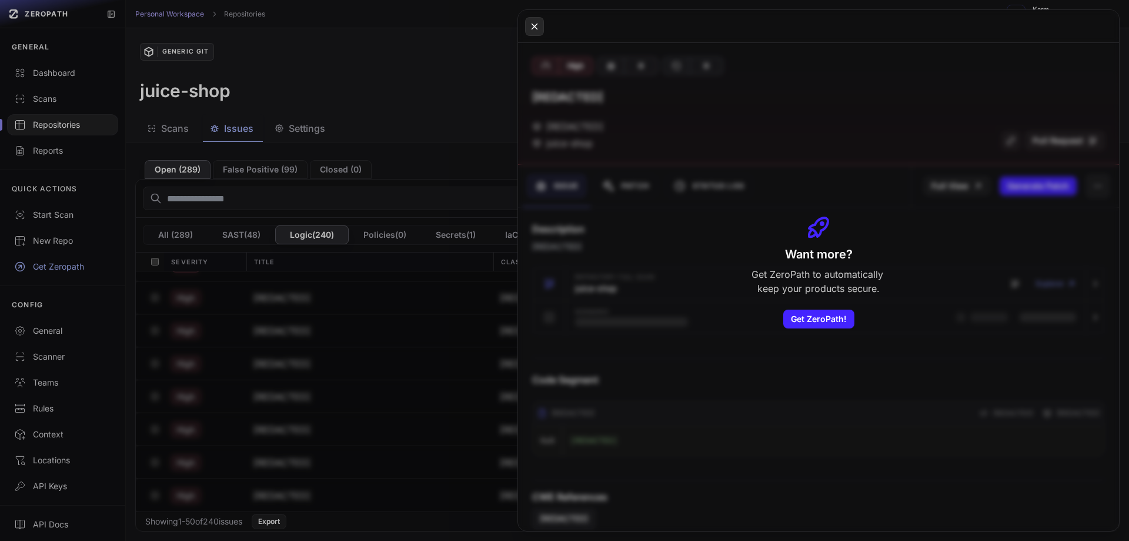
click at [532, 19] on icon at bounding box center [534, 26] width 11 height 14
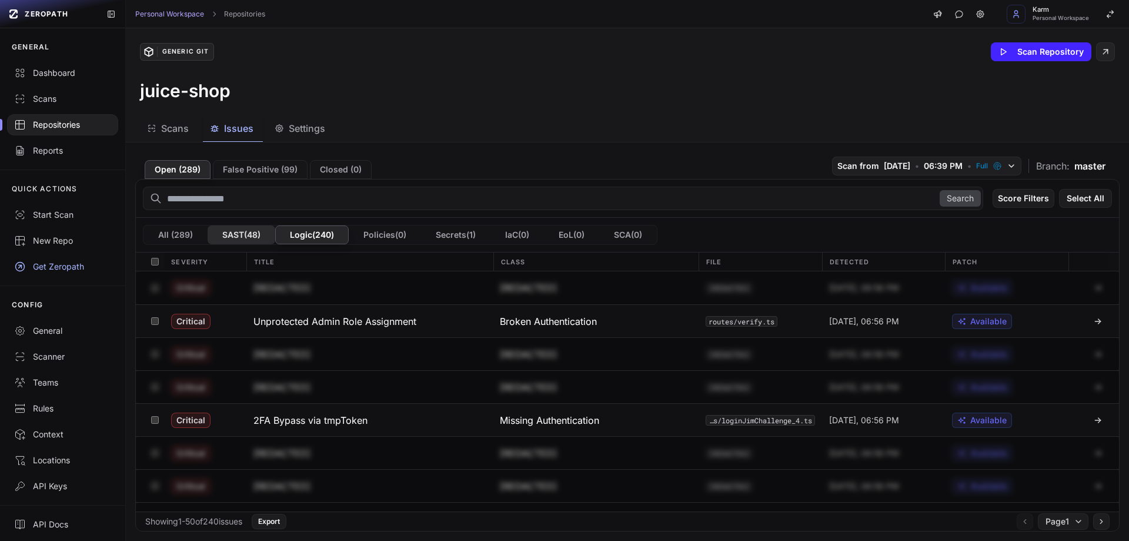
click at [254, 241] on button "SAST ( 48 )" at bounding box center [242, 234] width 68 height 19
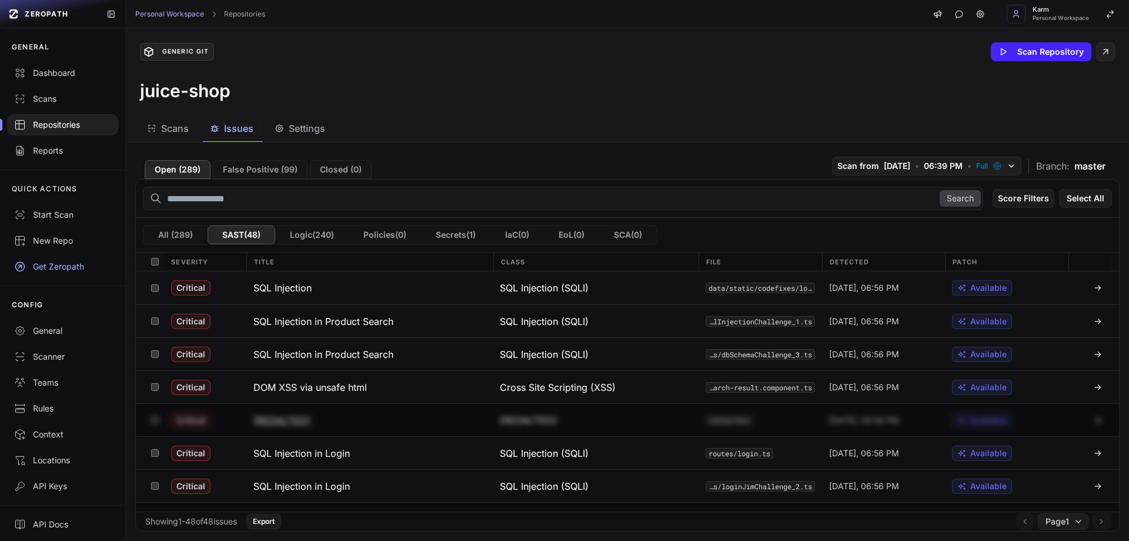
click at [289, 415] on h3 "[REDACTED]" at bounding box center [282, 420] width 57 height 14
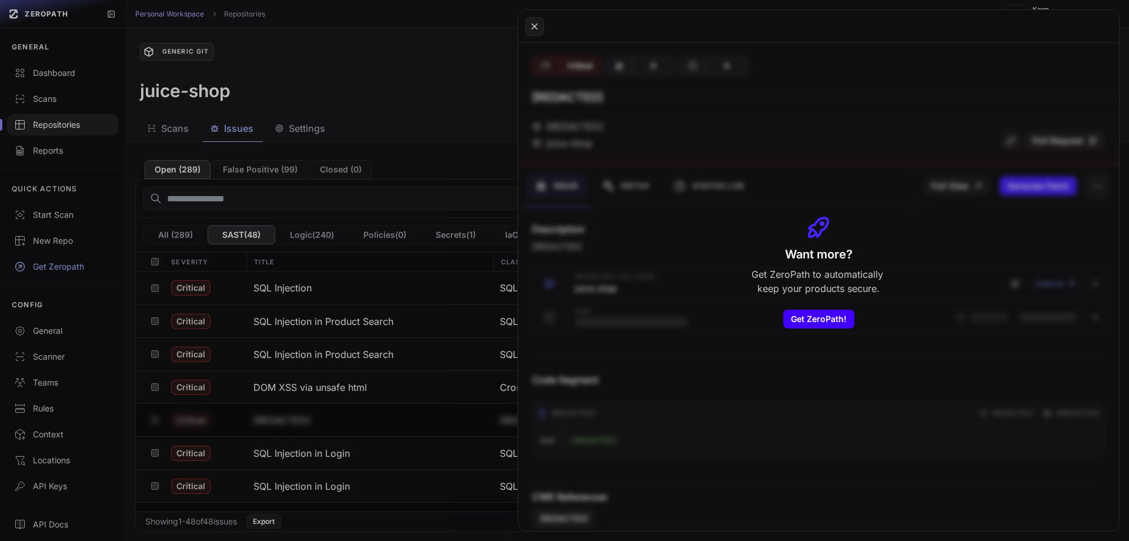
click at [823, 319] on link "Get ZeroPath!" at bounding box center [818, 318] width 71 height 19
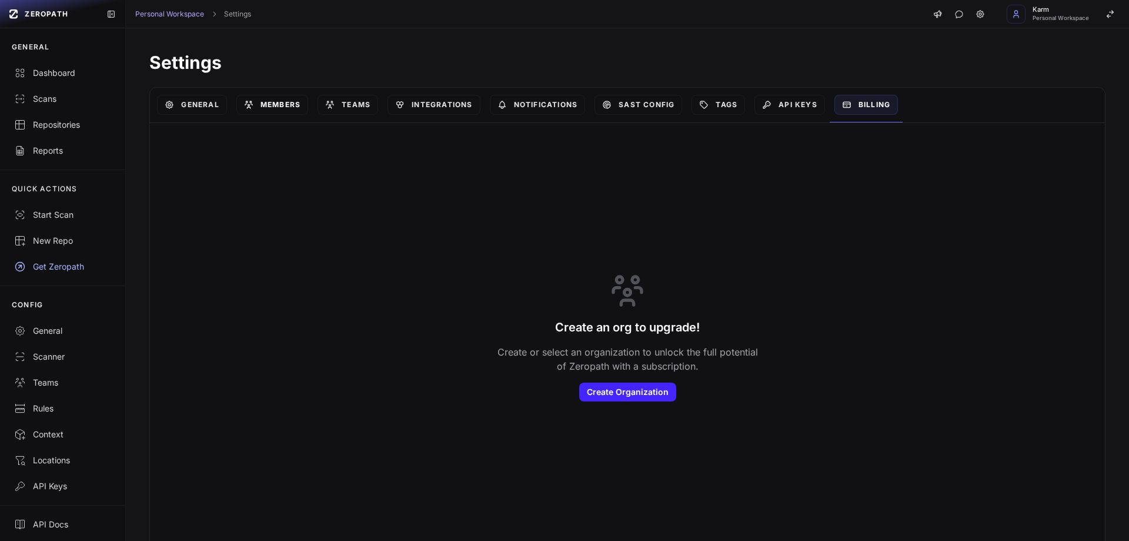
click at [261, 106] on link "Members" at bounding box center [272, 105] width 72 height 20
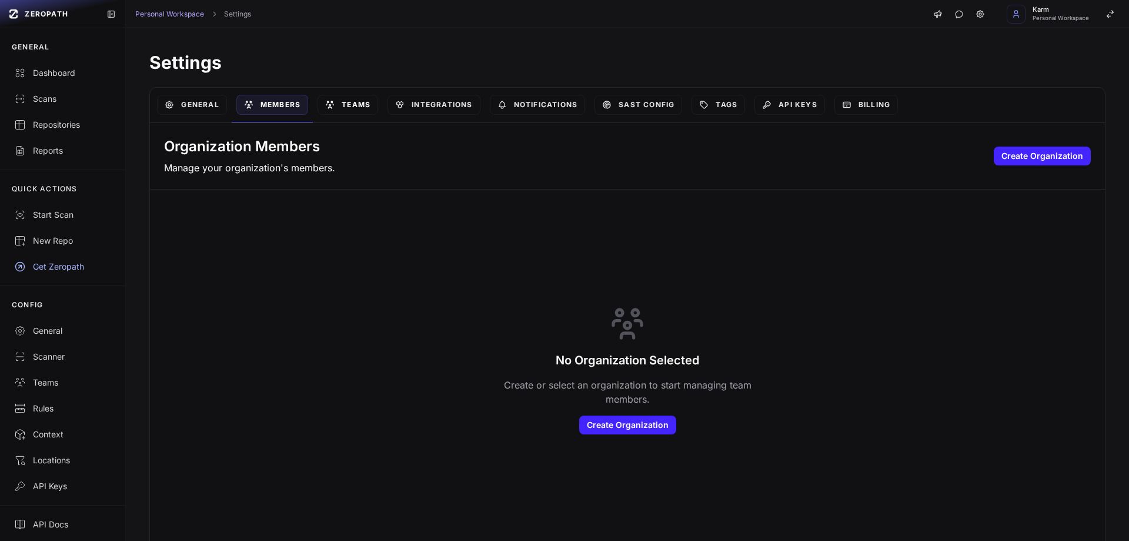
click at [324, 105] on link "Teams" at bounding box center [348, 105] width 61 height 20
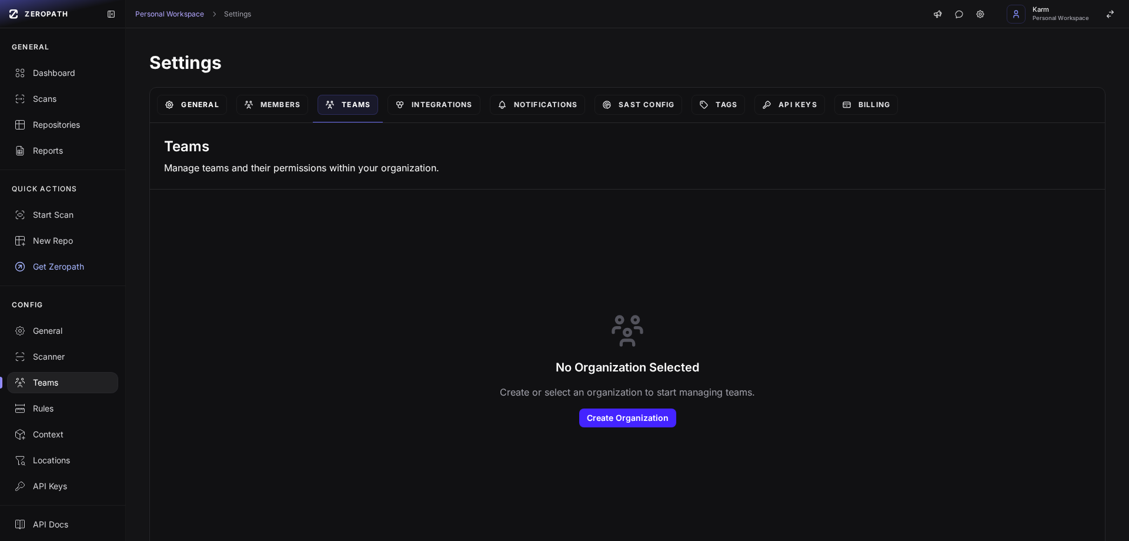
click at [196, 106] on link "General" at bounding box center [191, 105] width 69 height 20
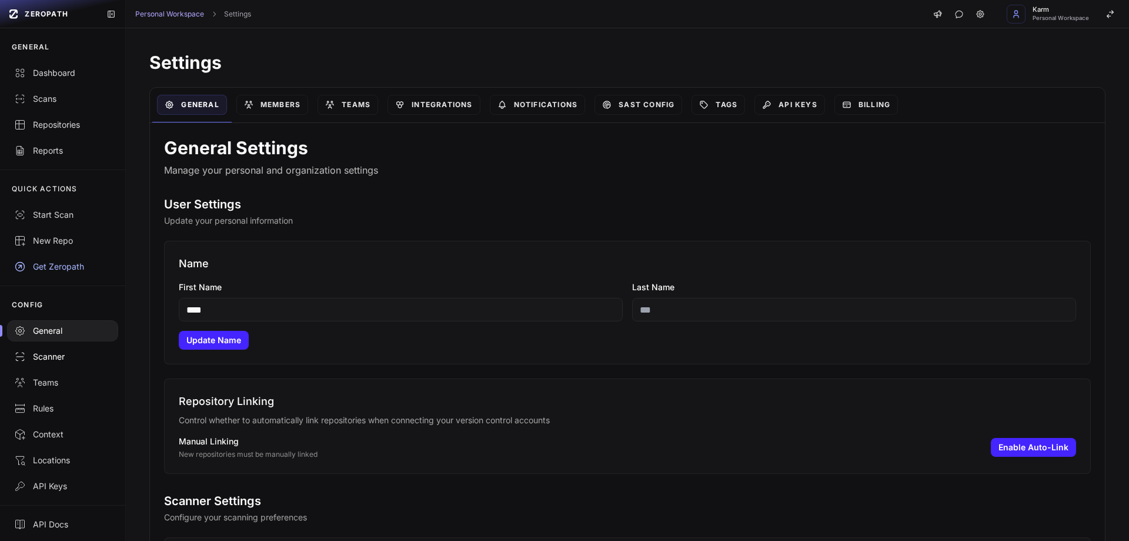
click at [68, 364] on link "Scanner" at bounding box center [62, 357] width 125 height 26
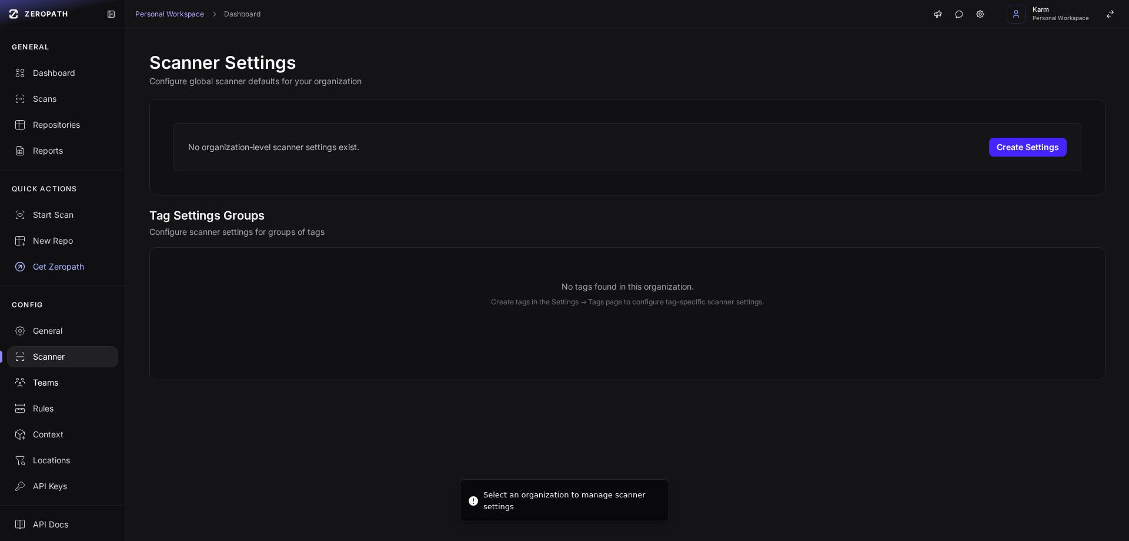
click at [68, 389] on link "Teams" at bounding box center [62, 382] width 125 height 26
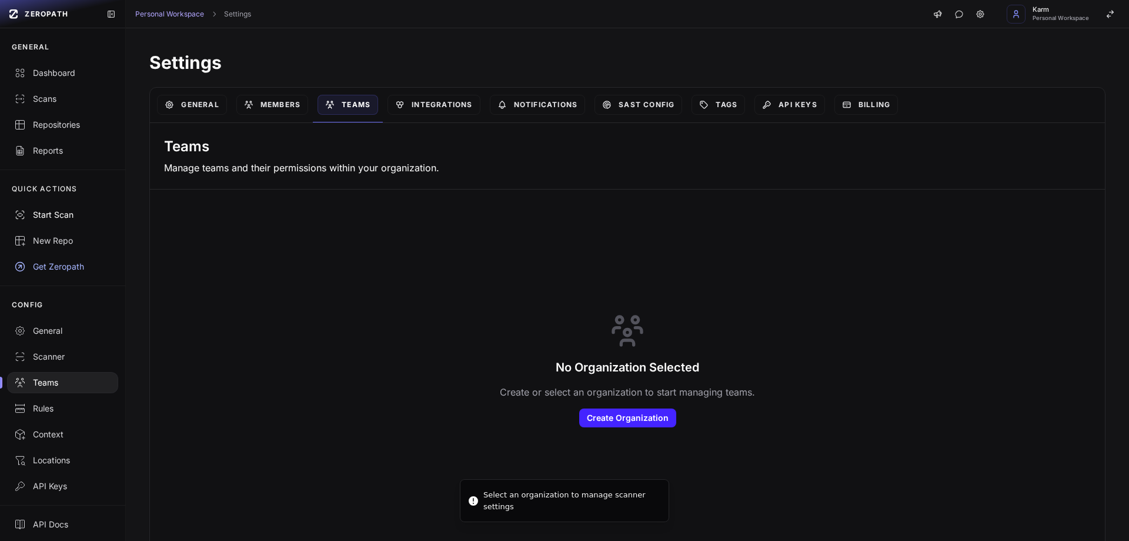
click at [61, 218] on div "Start Scan" at bounding box center [62, 215] width 97 height 12
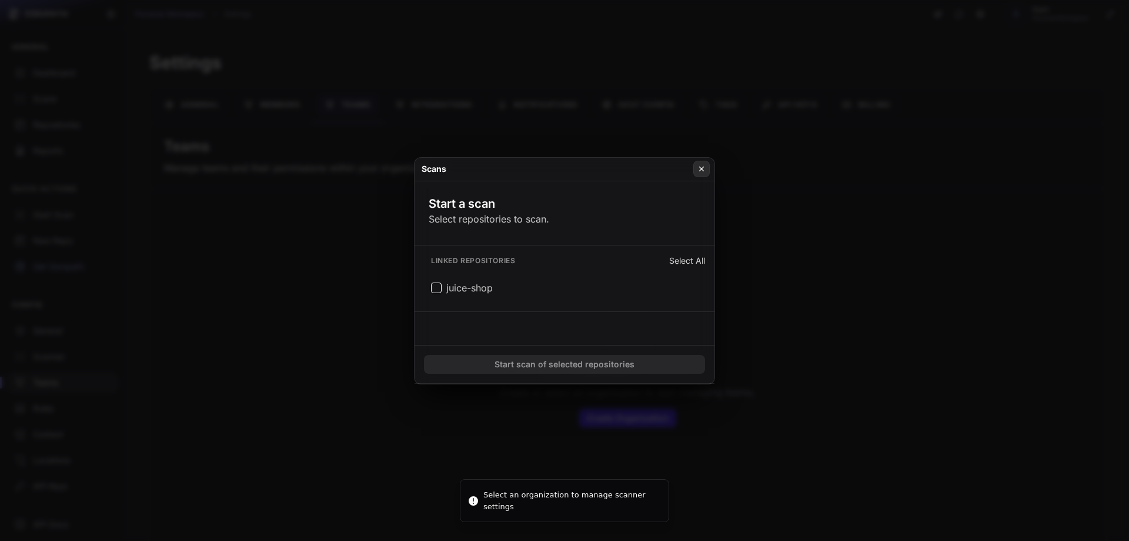
click at [703, 174] on button at bounding box center [702, 169] width 16 height 16
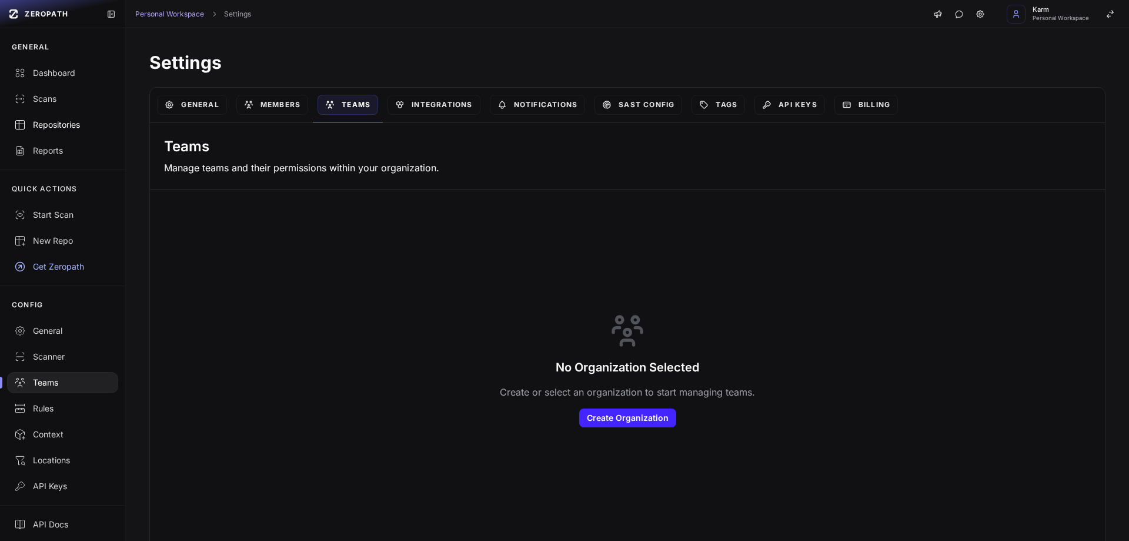
click at [65, 131] on link "Repositories" at bounding box center [62, 125] width 125 height 26
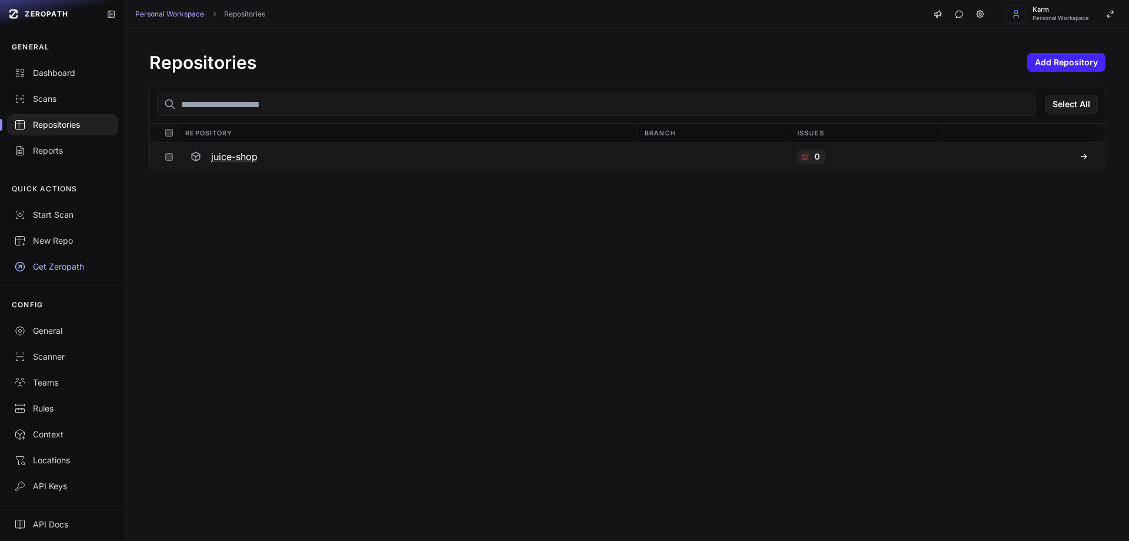
click at [254, 158] on h3 "juice-shop" at bounding box center [234, 156] width 46 height 14
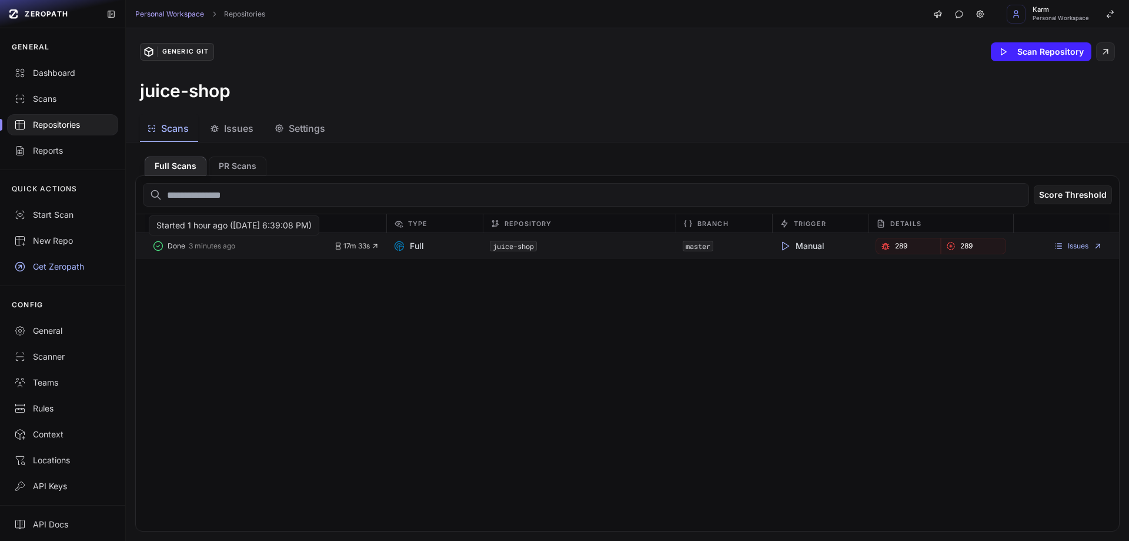
click at [215, 251] on button "Done 3 minutes ago" at bounding box center [243, 246] width 182 height 16
